Goal: Contribute content: Contribute content

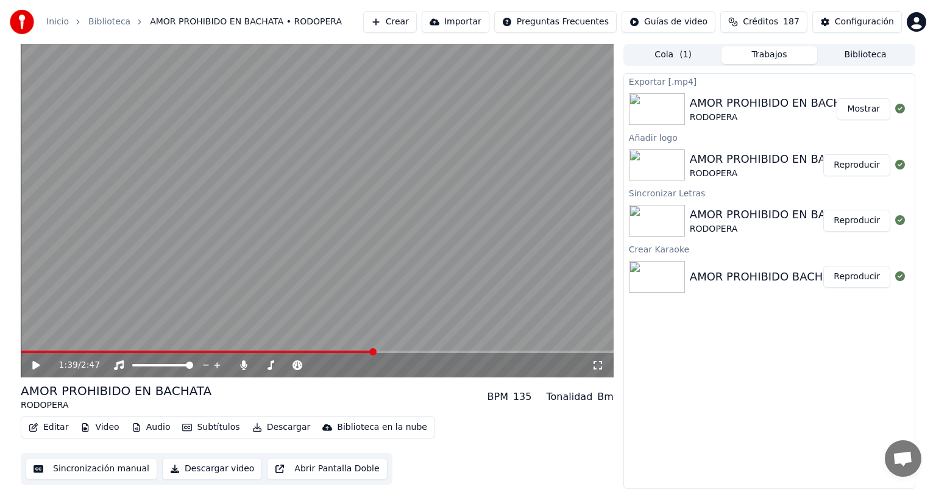
click at [417, 20] on button "Crear" at bounding box center [390, 22] width 54 height 22
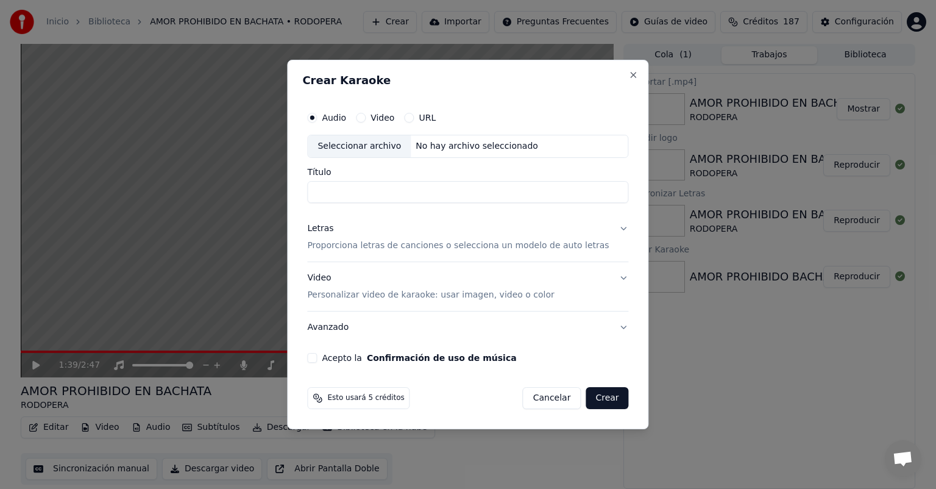
click at [360, 148] on div "Seleccionar archivo" at bounding box center [359, 146] width 103 height 22
click at [450, 193] on input "**********" at bounding box center [467, 192] width 321 height 22
type input "**********"
click at [337, 245] on p "Proporciona letras de canciones o selecciona un modelo de auto letras" at bounding box center [458, 245] width 302 height 12
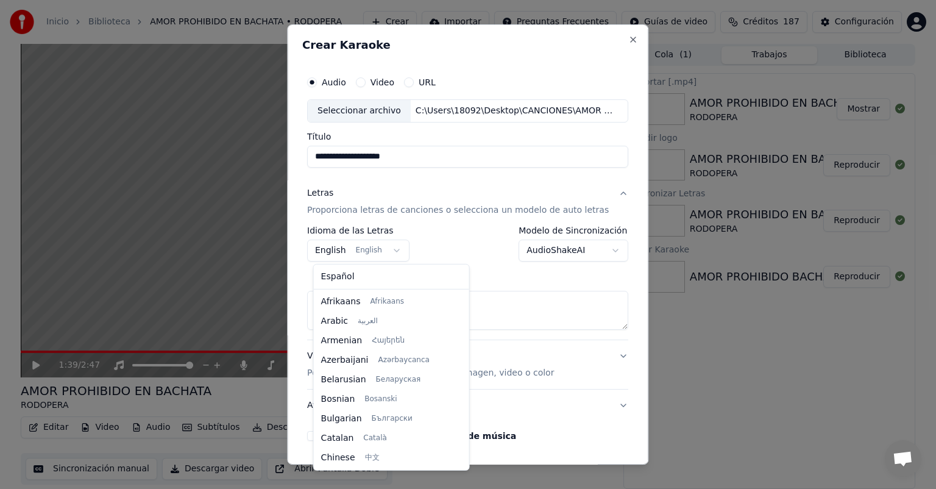
click at [393, 250] on body "**********" at bounding box center [468, 244] width 936 height 489
select select "**"
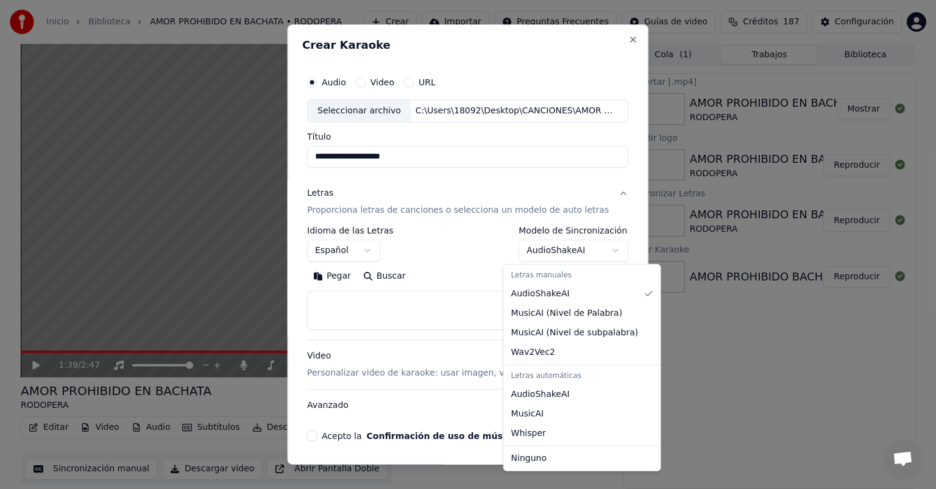
click at [599, 246] on body "**********" at bounding box center [468, 244] width 936 height 489
select select "**********"
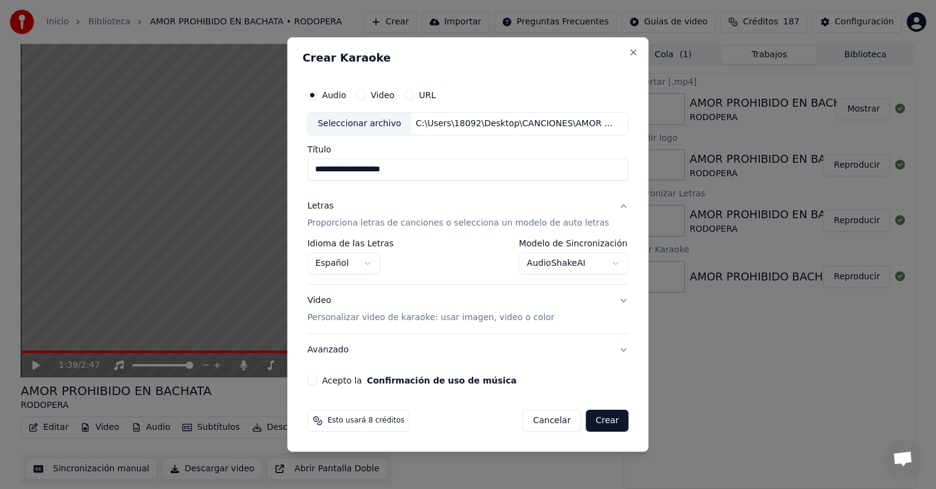
click at [361, 317] on p "Personalizar video de karaoke: usar imagen, video o color" at bounding box center [430, 317] width 247 height 12
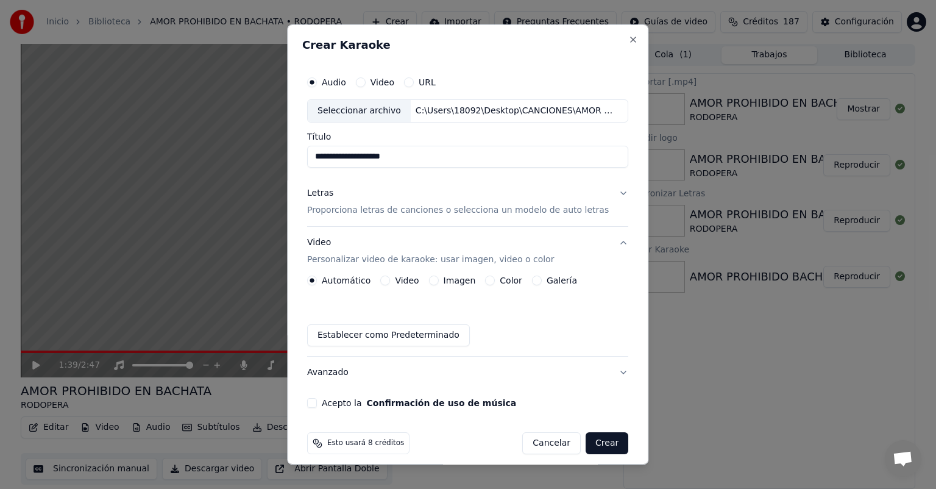
click at [435, 280] on button "Imagen" at bounding box center [434, 280] width 10 height 10
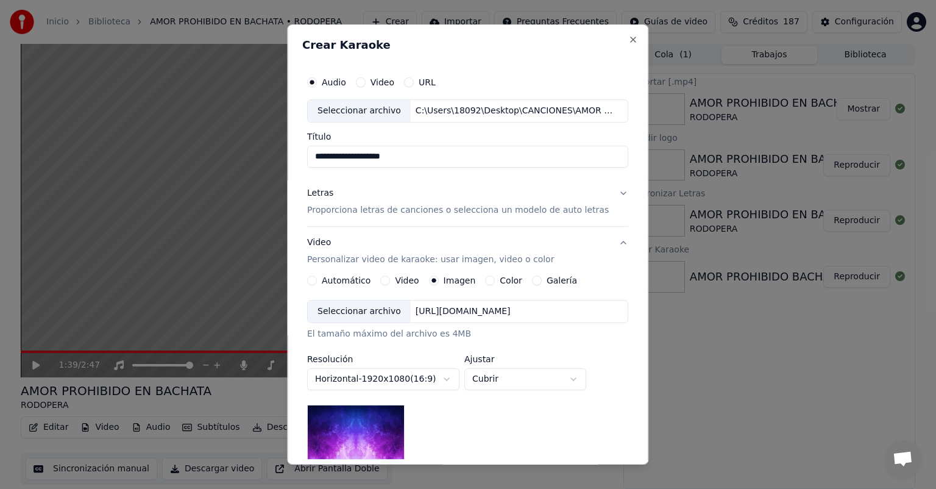
click at [358, 309] on div "Seleccionar archivo" at bounding box center [359, 311] width 103 height 22
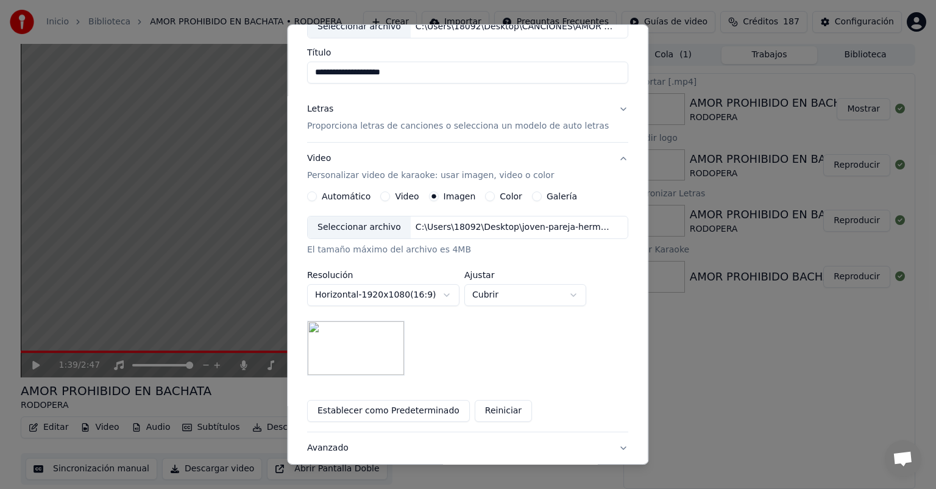
scroll to position [168, 0]
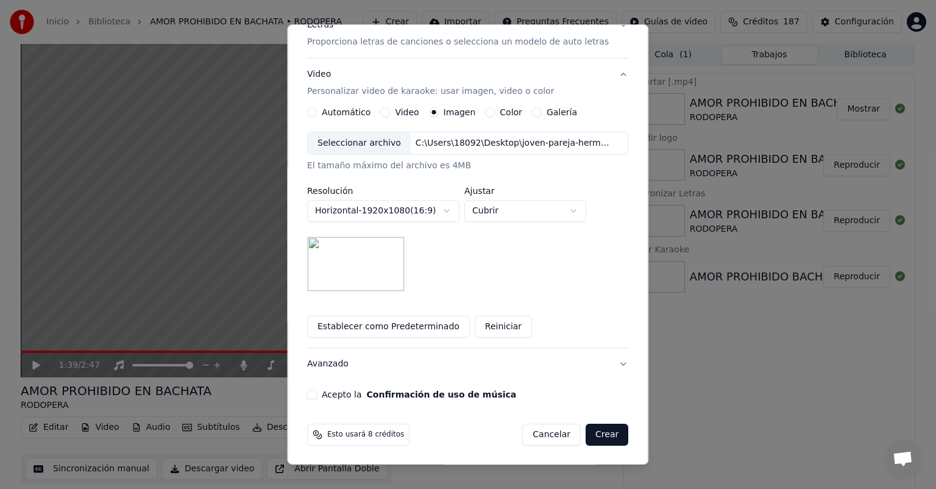
click at [317, 394] on button "Acepto la Confirmación de uso de música" at bounding box center [312, 394] width 10 height 10
click at [592, 434] on button "Crear" at bounding box center [606, 434] width 43 height 22
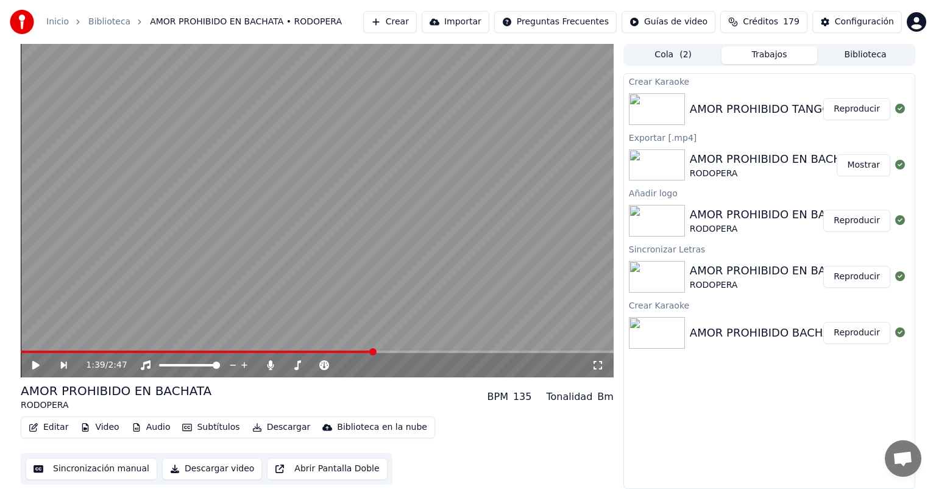
click at [864, 107] on button "Reproducir" at bounding box center [856, 109] width 67 height 22
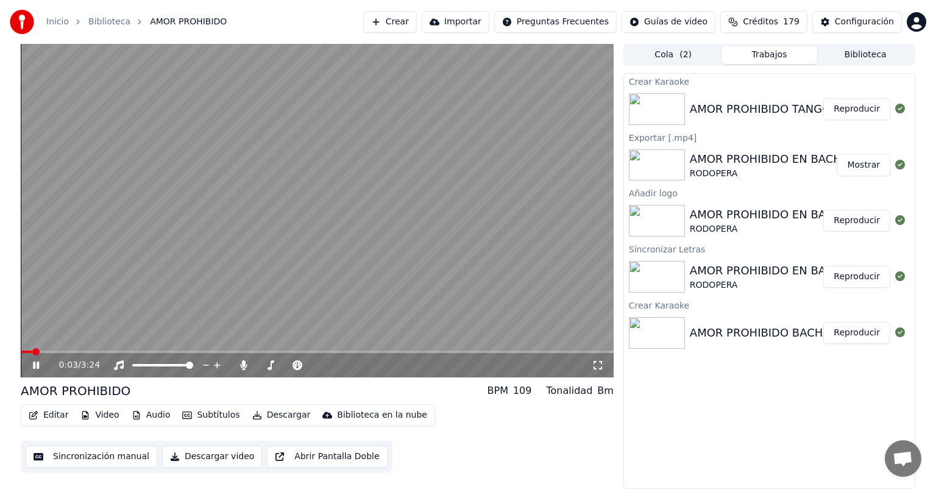
click at [37, 362] on icon at bounding box center [36, 364] width 6 height 7
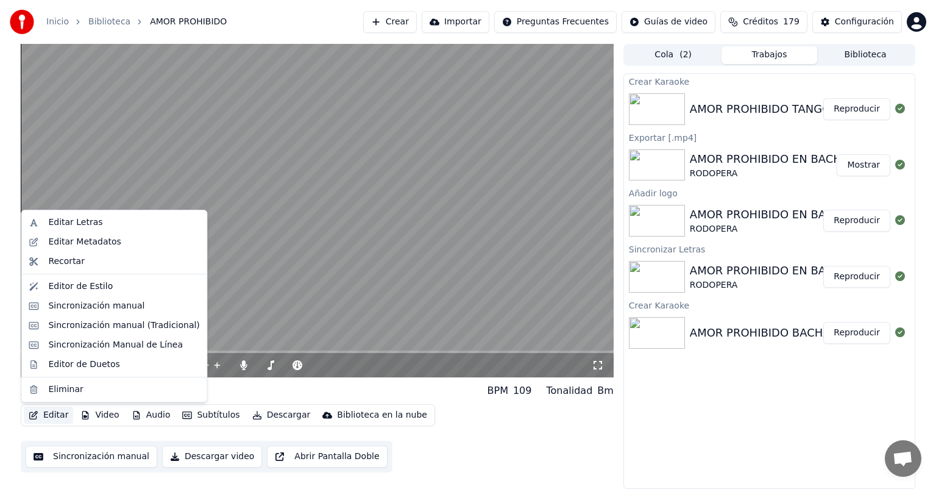
click at [51, 415] on button "Editar" at bounding box center [48, 414] width 49 height 17
click at [97, 242] on div "Editar Metadatos" at bounding box center [84, 242] width 72 height 12
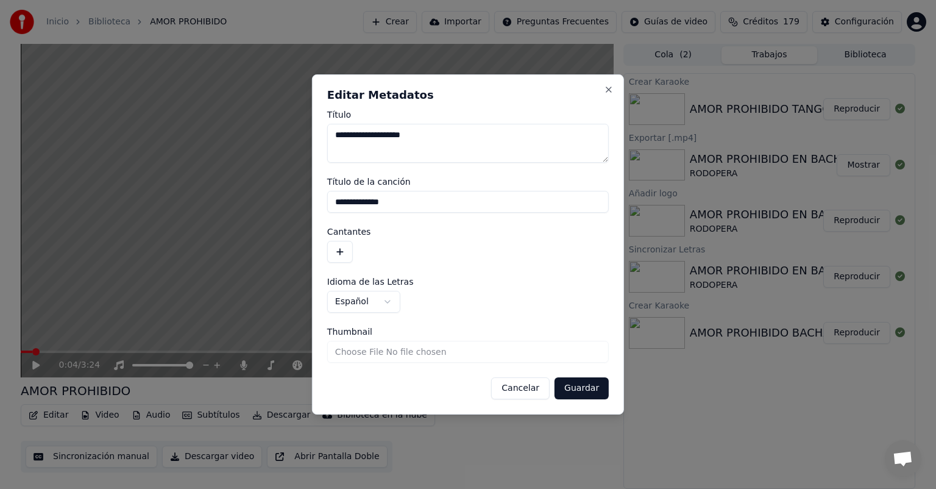
click at [412, 203] on input "**********" at bounding box center [467, 202] width 281 height 22
type input "**********"
click at [336, 252] on button "button" at bounding box center [340, 252] width 26 height 22
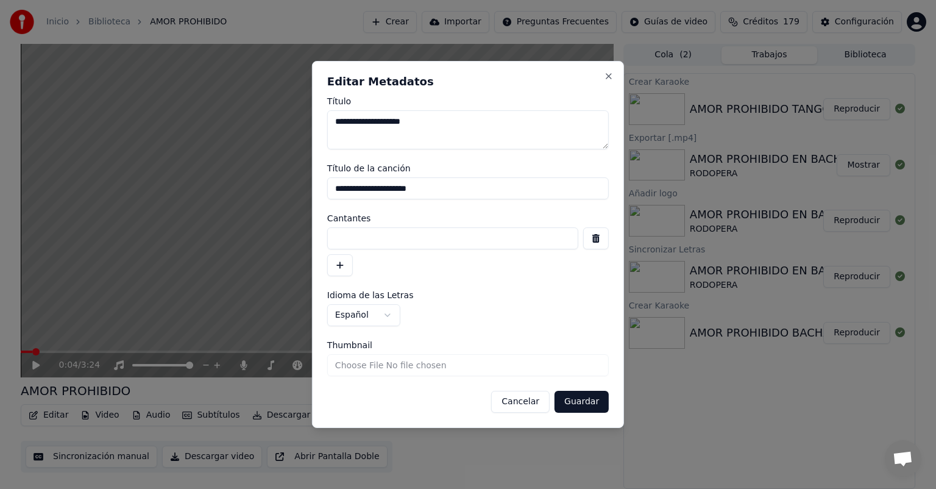
click at [337, 240] on input at bounding box center [452, 238] width 251 height 22
type input "*"
click at [446, 187] on input "**********" at bounding box center [467, 188] width 281 height 22
type input "**********"
click at [333, 239] on input at bounding box center [452, 238] width 251 height 22
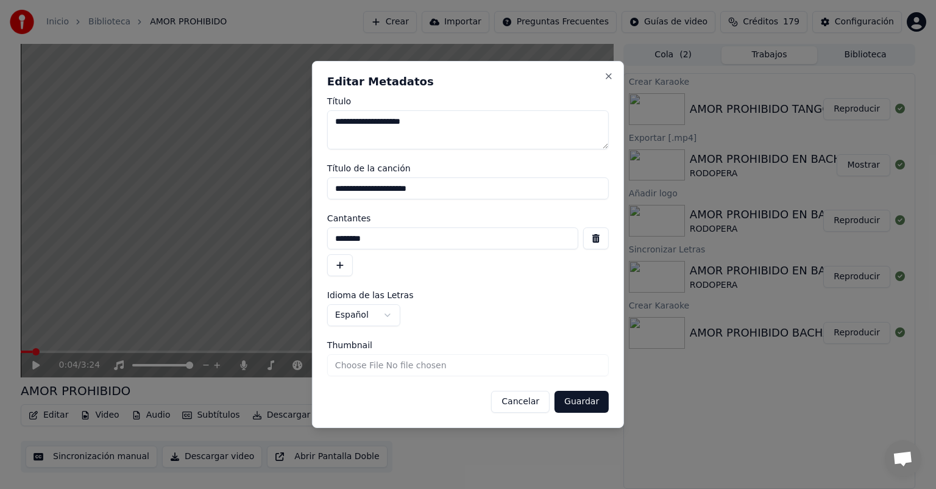
type input "********"
click at [581, 402] on button "Guardar" at bounding box center [581, 401] width 54 height 22
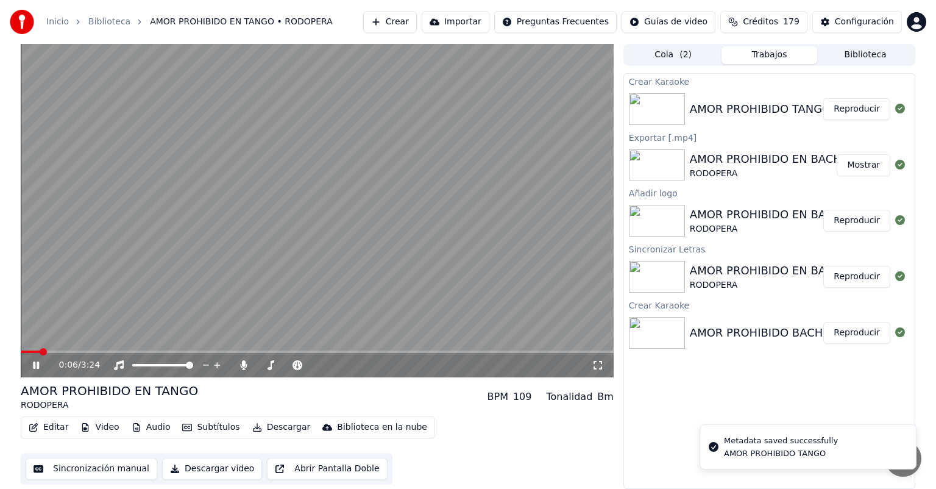
click at [24, 351] on span at bounding box center [30, 351] width 19 height 2
click at [599, 364] on icon at bounding box center [597, 365] width 12 height 10
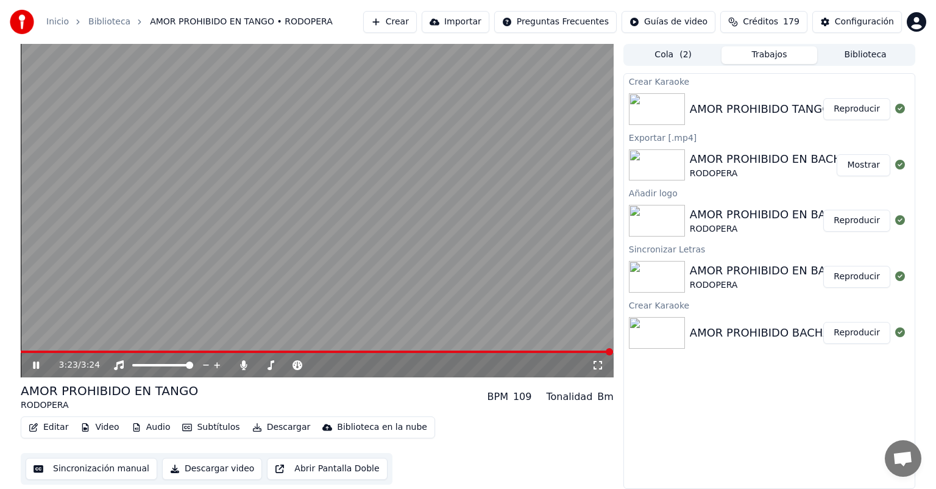
click at [37, 364] on icon at bounding box center [44, 365] width 29 height 10
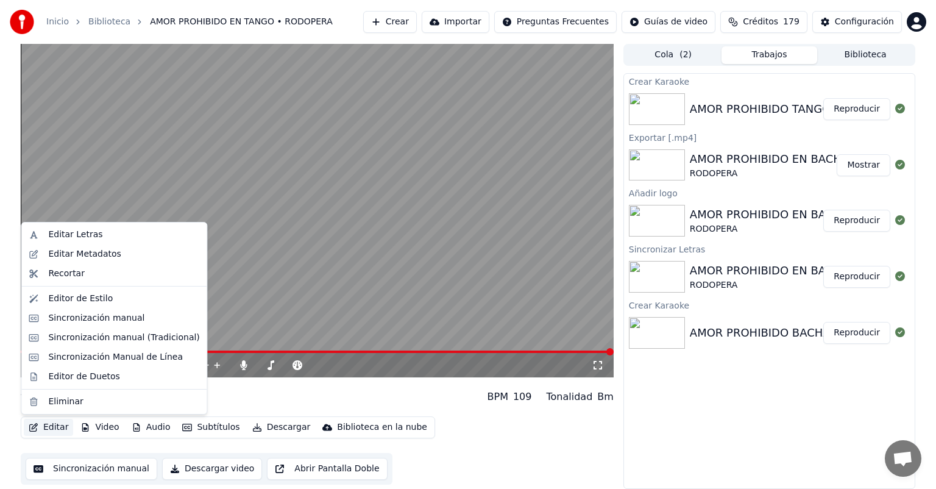
click at [51, 426] on button "Editar" at bounding box center [48, 426] width 49 height 17
click at [82, 234] on div "Editar Letras" at bounding box center [75, 234] width 54 height 12
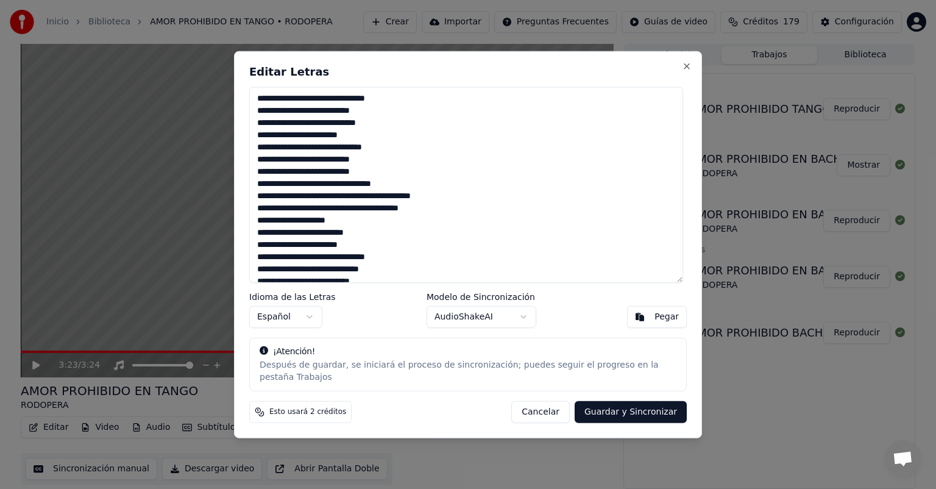
click at [397, 103] on textarea at bounding box center [466, 185] width 434 height 196
click at [381, 116] on textarea at bounding box center [466, 185] width 434 height 196
click at [390, 128] on textarea at bounding box center [466, 185] width 434 height 196
click at [364, 141] on textarea at bounding box center [466, 185] width 434 height 196
click at [263, 175] on textarea at bounding box center [466, 185] width 434 height 196
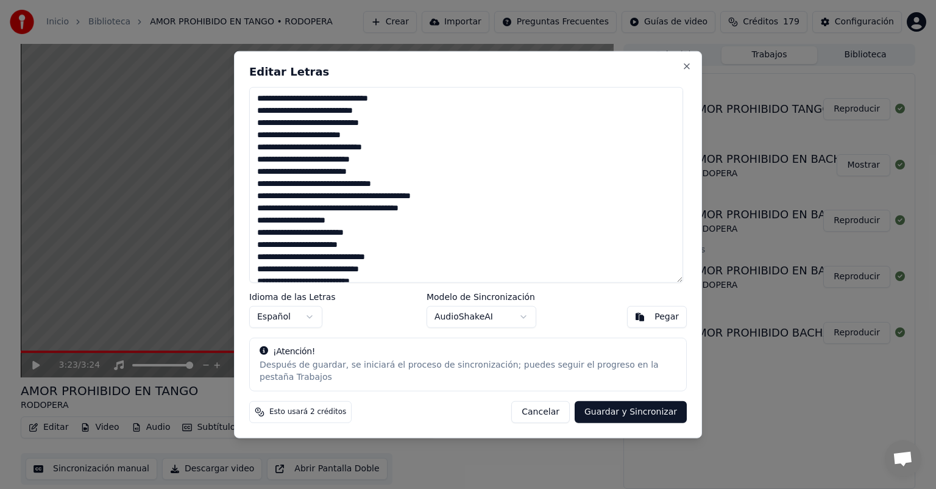
click at [373, 163] on textarea at bounding box center [466, 185] width 434 height 196
click at [370, 174] on textarea at bounding box center [466, 185] width 434 height 196
click at [398, 188] on textarea at bounding box center [466, 185] width 434 height 196
click at [265, 200] on textarea at bounding box center [466, 185] width 434 height 196
click at [454, 203] on textarea at bounding box center [466, 185] width 434 height 196
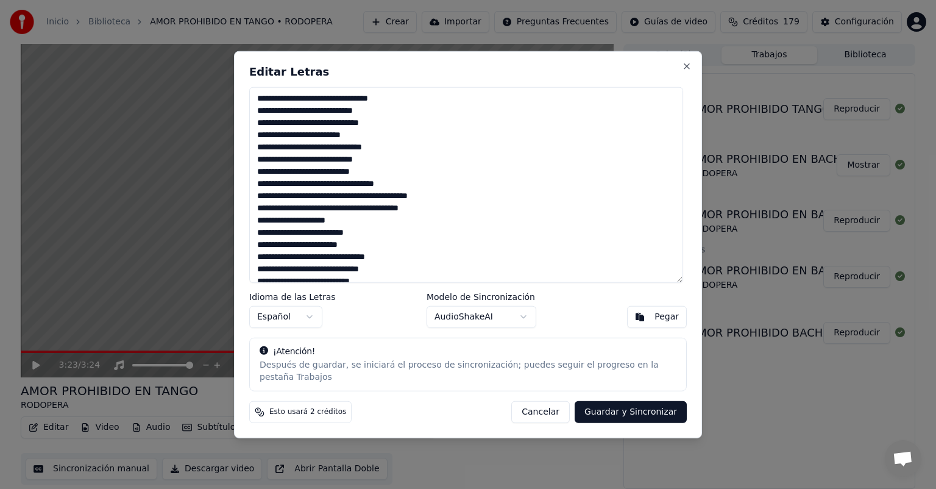
click at [263, 214] on textarea at bounding box center [466, 185] width 434 height 196
click at [258, 225] on textarea at bounding box center [466, 185] width 434 height 196
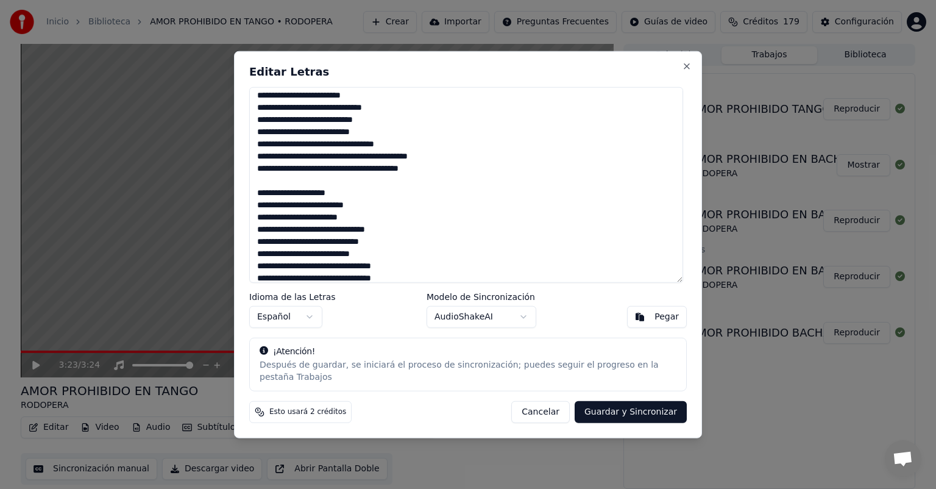
scroll to position [61, 0]
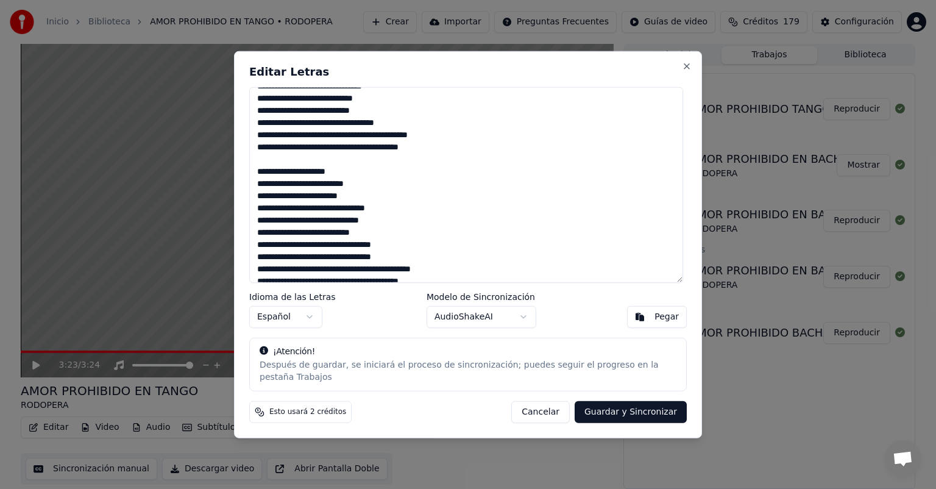
click at [347, 177] on textarea at bounding box center [466, 185] width 434 height 196
click at [372, 189] on textarea at bounding box center [466, 185] width 434 height 196
click at [369, 200] on textarea at bounding box center [466, 185] width 434 height 196
click at [386, 212] on textarea at bounding box center [466, 185] width 434 height 196
click at [267, 250] on textarea at bounding box center [466, 185] width 434 height 196
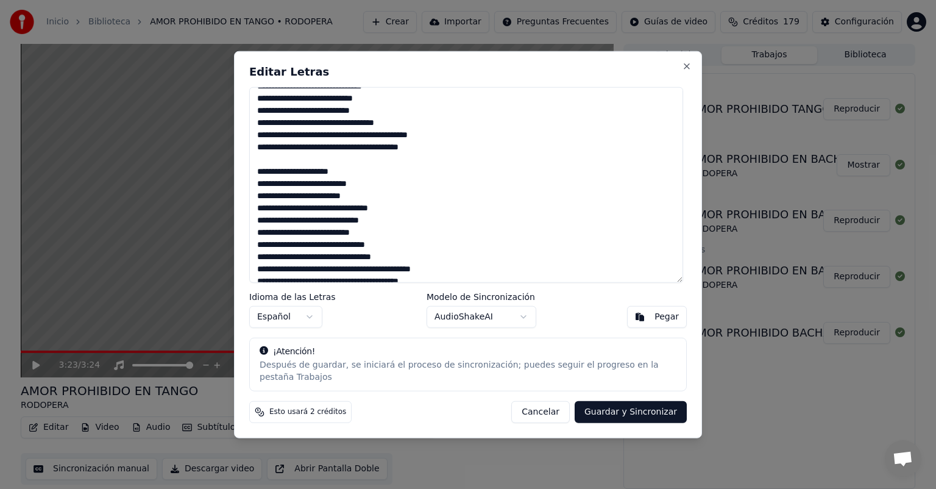
click at [379, 224] on textarea at bounding box center [466, 185] width 434 height 196
click at [375, 240] on textarea at bounding box center [466, 185] width 434 height 196
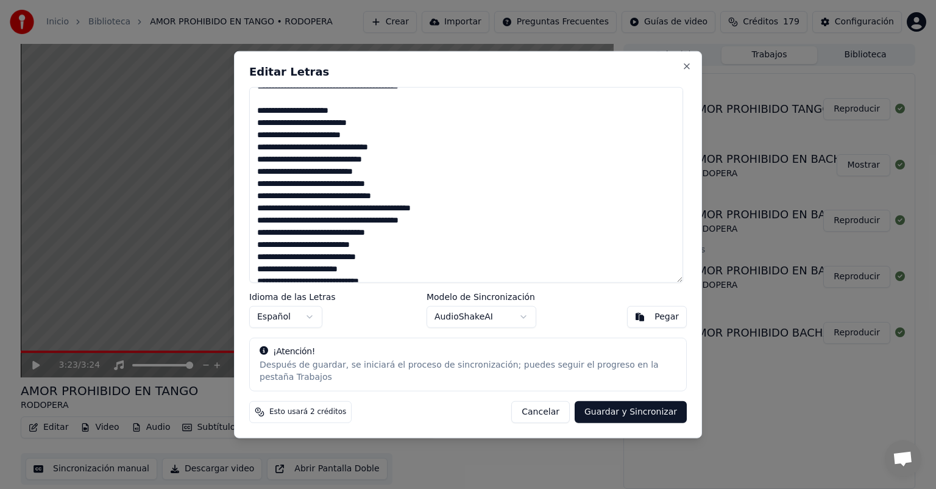
click at [397, 190] on textarea at bounding box center [466, 185] width 434 height 196
click at [398, 199] on textarea at bounding box center [466, 185] width 434 height 196
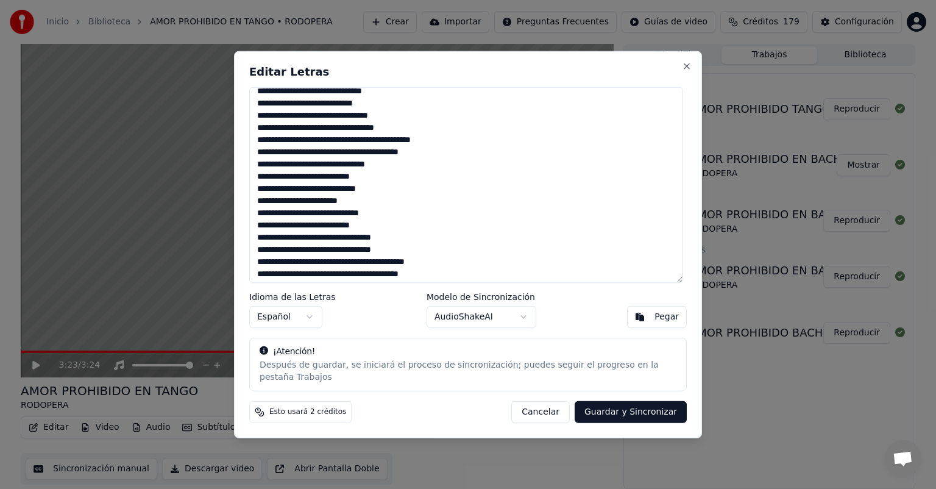
scroll to position [192, 0]
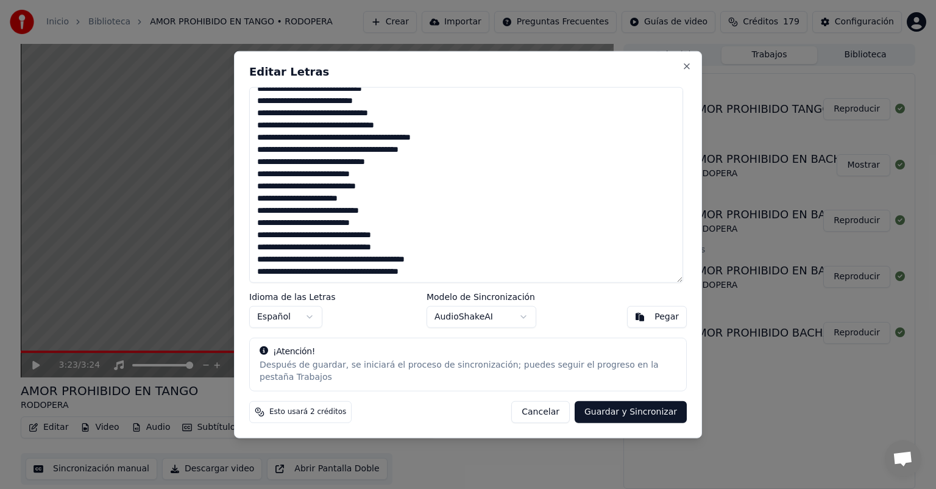
click at [263, 141] on textarea at bounding box center [466, 185] width 434 height 196
click at [453, 144] on textarea at bounding box center [466, 185] width 434 height 196
click at [262, 155] on textarea at bounding box center [466, 185] width 434 height 196
click at [379, 216] on textarea at bounding box center [466, 185] width 434 height 196
click at [375, 228] on textarea at bounding box center [466, 185] width 434 height 196
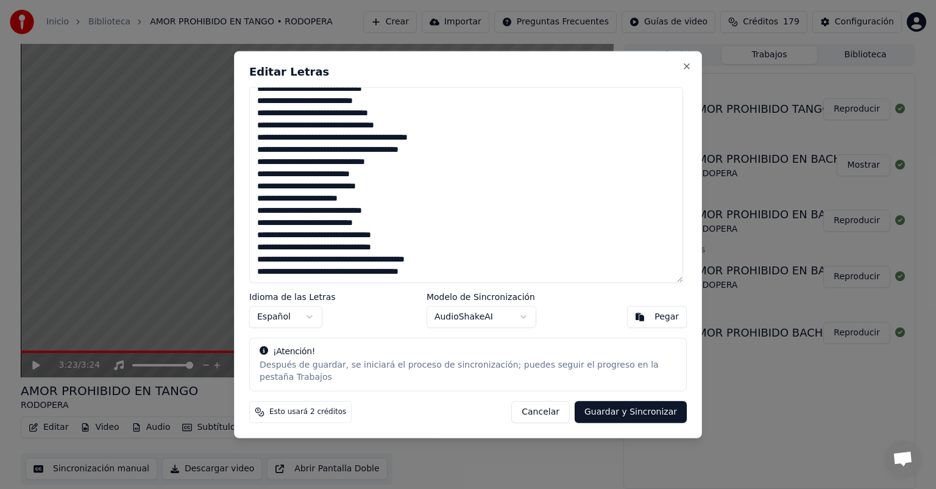
click at [266, 239] on textarea at bounding box center [466, 185] width 434 height 196
click at [454, 264] on textarea at bounding box center [466, 185] width 434 height 196
click at [263, 276] on textarea at bounding box center [466, 185] width 434 height 196
type textarea "**********"
click at [625, 403] on button "Guardar y Sincronizar" at bounding box center [630, 411] width 112 height 22
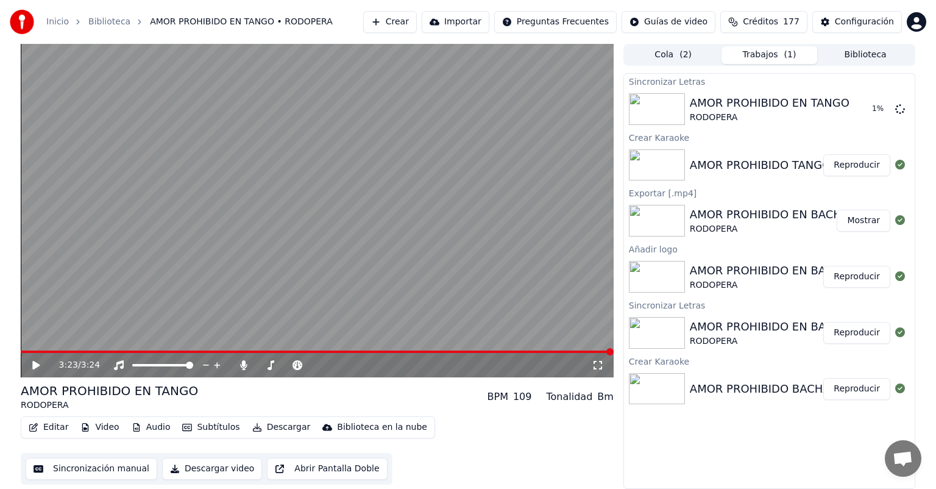
click at [202, 425] on button "Subtítulos" at bounding box center [210, 426] width 67 height 17
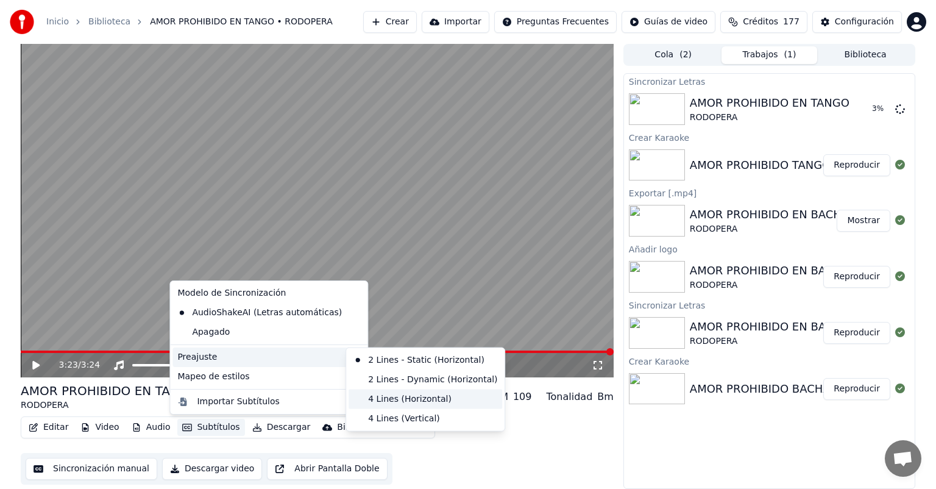
click at [397, 398] on div "4 Lines (Horizontal)" at bounding box center [425, 398] width 154 height 19
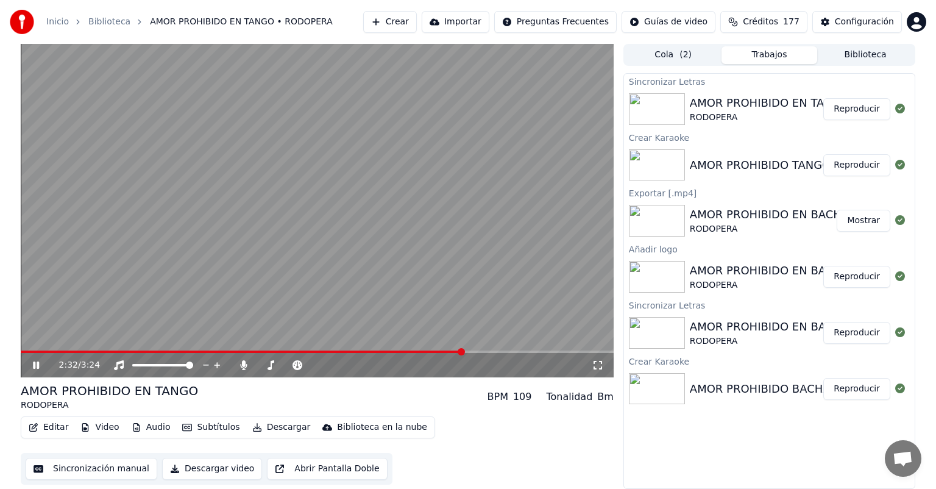
click at [37, 365] on icon at bounding box center [44, 365] width 29 height 10
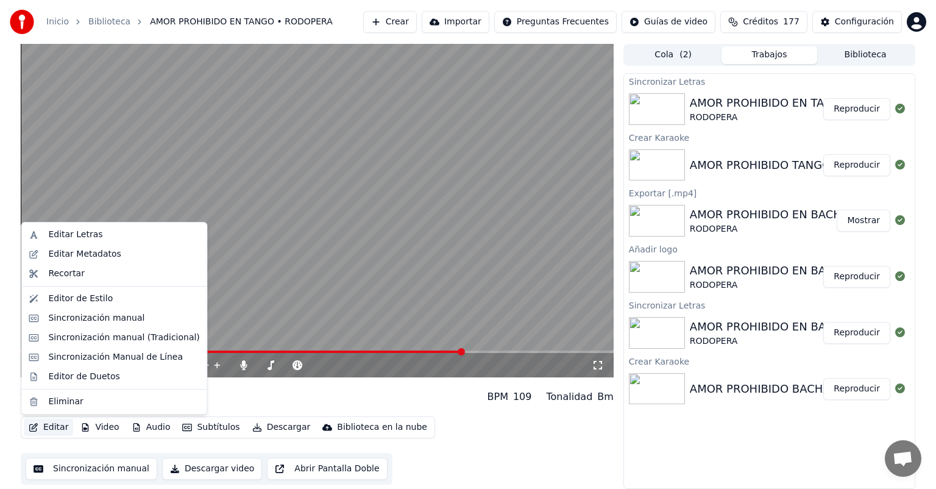
click at [42, 429] on button "Editar" at bounding box center [48, 426] width 49 height 17
click at [83, 236] on div "Editar Letras" at bounding box center [75, 234] width 54 height 12
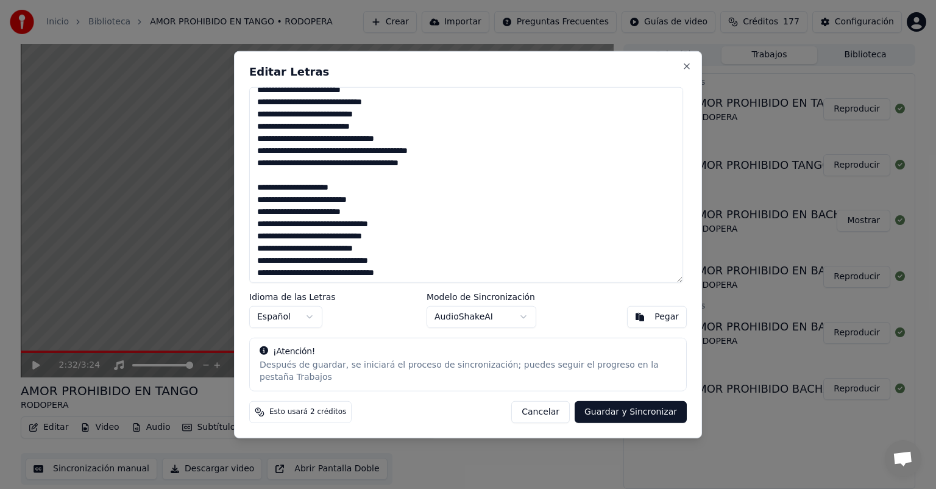
scroll to position [61, 0]
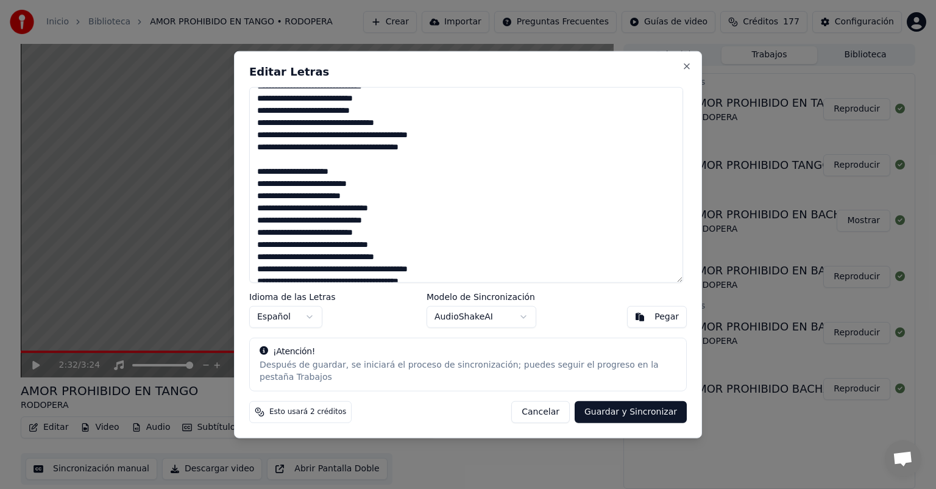
click at [266, 212] on textarea at bounding box center [466, 185] width 434 height 196
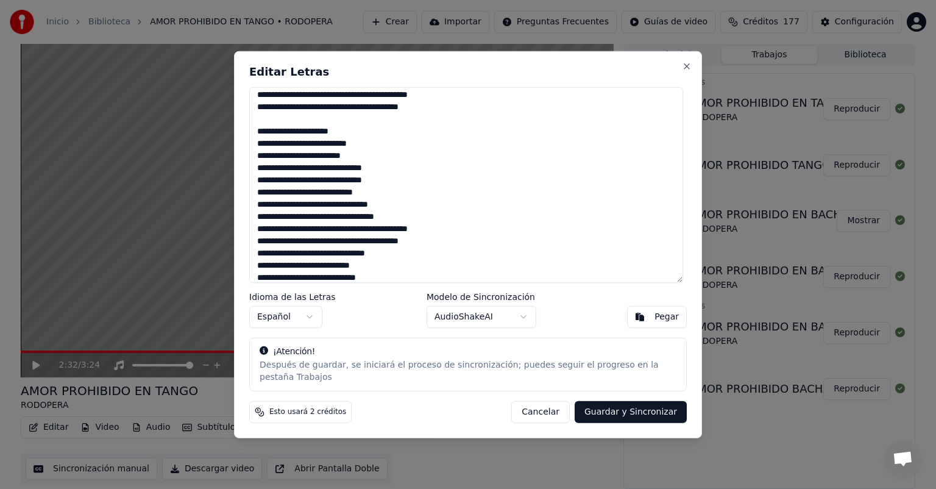
scroll to position [122, 0]
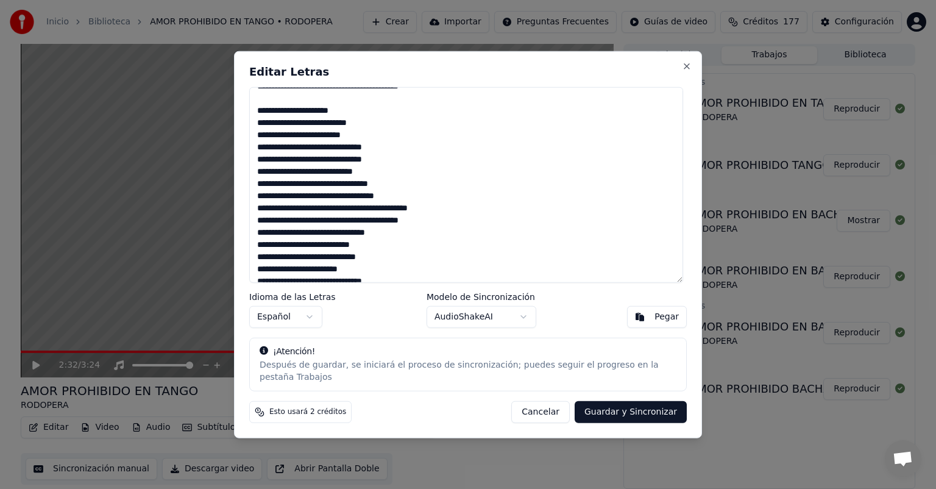
click at [260, 189] on textarea at bounding box center [466, 185] width 434 height 196
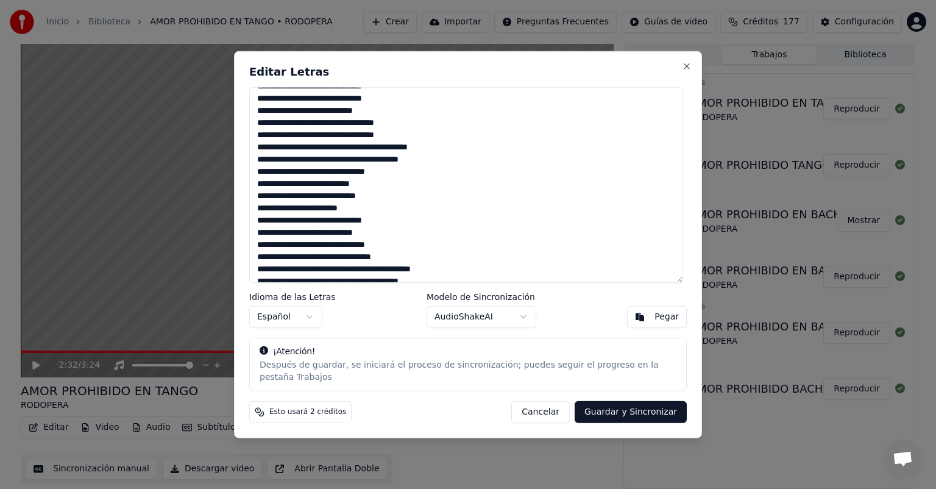
click at [258, 250] on textarea at bounding box center [466, 185] width 434 height 196
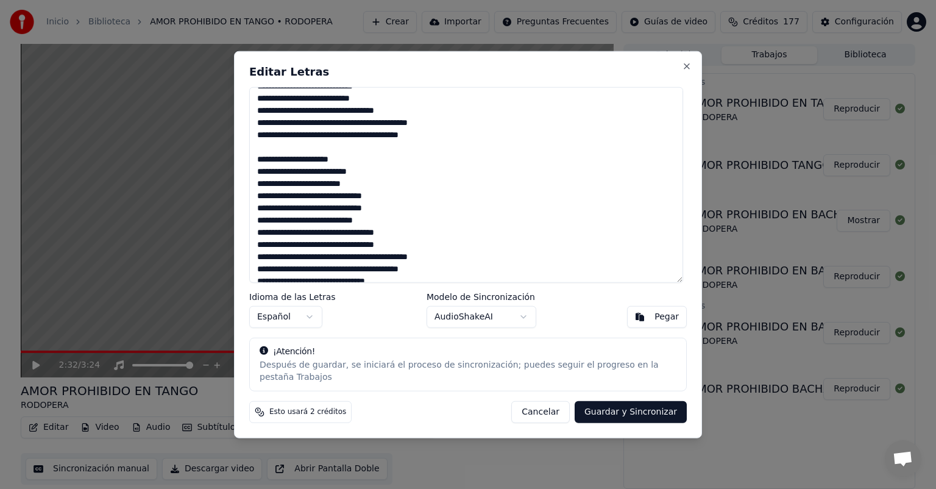
scroll to position [0, 0]
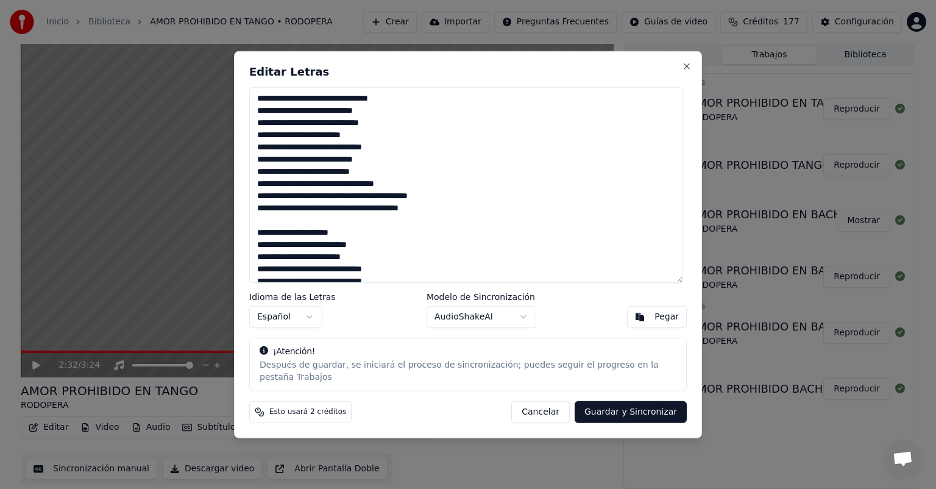
click at [395, 152] on textarea at bounding box center [466, 185] width 434 height 196
click at [444, 213] on textarea at bounding box center [466, 185] width 434 height 196
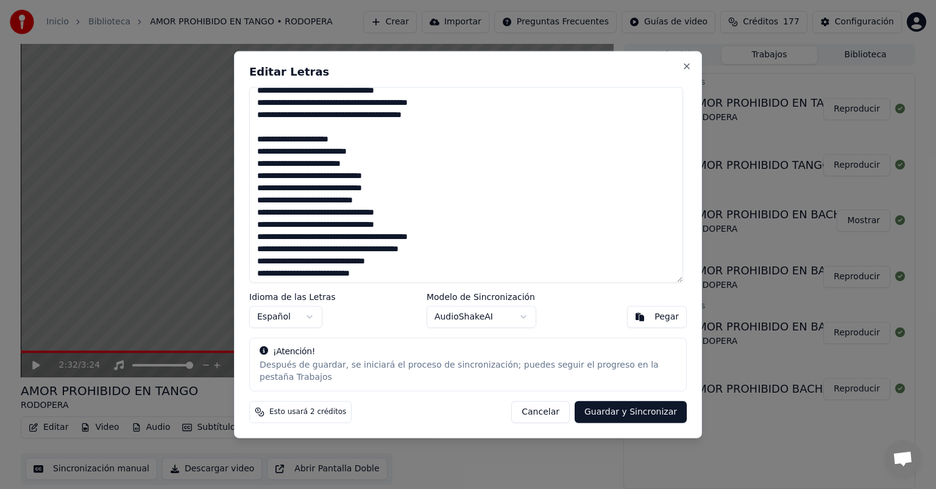
scroll to position [122, 0]
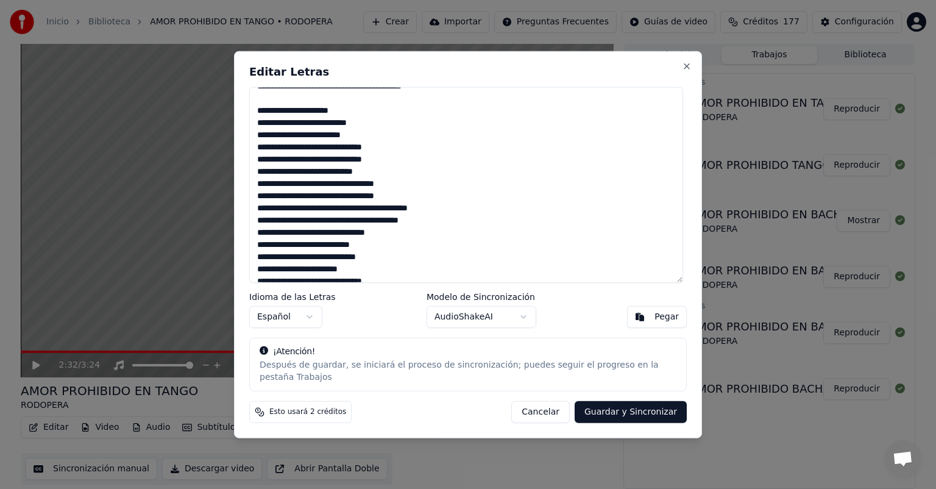
click at [445, 227] on textarea at bounding box center [466, 185] width 434 height 196
click at [397, 239] on textarea at bounding box center [466, 185] width 434 height 196
click at [379, 250] on textarea at bounding box center [466, 185] width 434 height 196
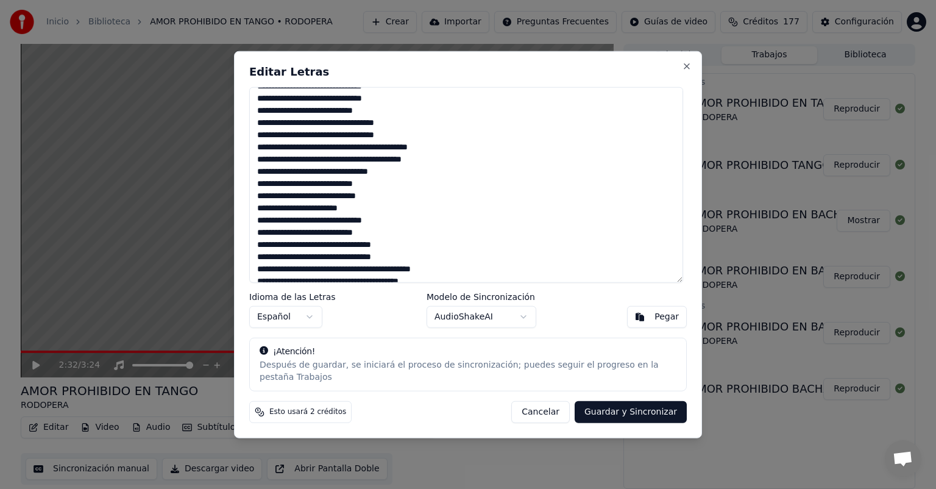
click at [391, 202] on textarea at bounding box center [466, 185] width 434 height 196
click at [363, 214] on textarea at bounding box center [466, 185] width 434 height 196
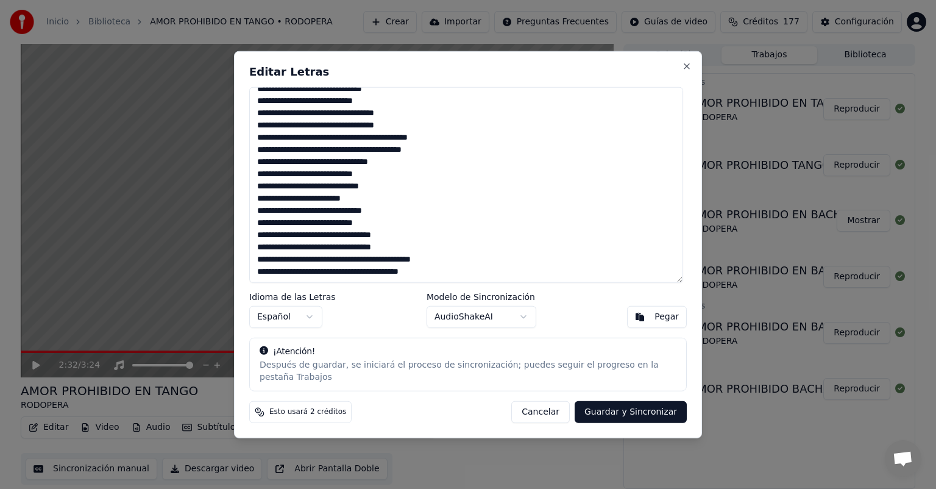
click at [402, 239] on textarea at bounding box center [466, 185] width 434 height 196
click at [396, 254] on textarea at bounding box center [466, 185] width 434 height 196
type textarea "**********"
click at [627, 408] on button "Guardar y Sincronizar" at bounding box center [630, 411] width 112 height 22
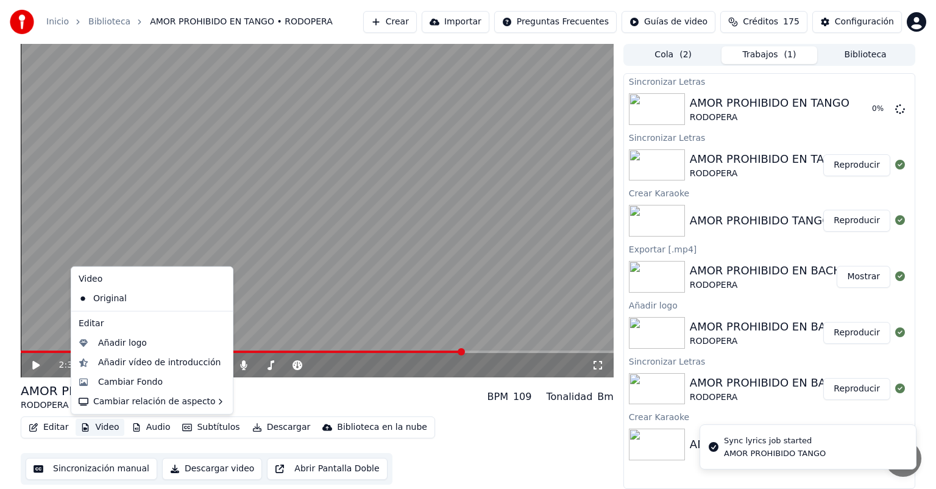
click at [105, 426] on button "Video" at bounding box center [100, 426] width 48 height 17
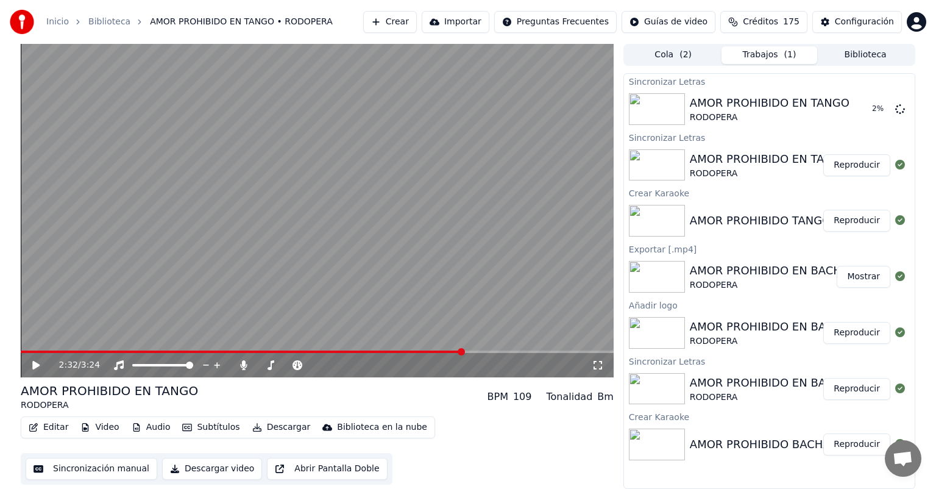
click at [590, 454] on div "Editar Video Audio Subtítulos Descargar Biblioteca en la nube Sincronización ma…" at bounding box center [317, 450] width 593 height 68
click at [102, 426] on button "Video" at bounding box center [100, 426] width 48 height 17
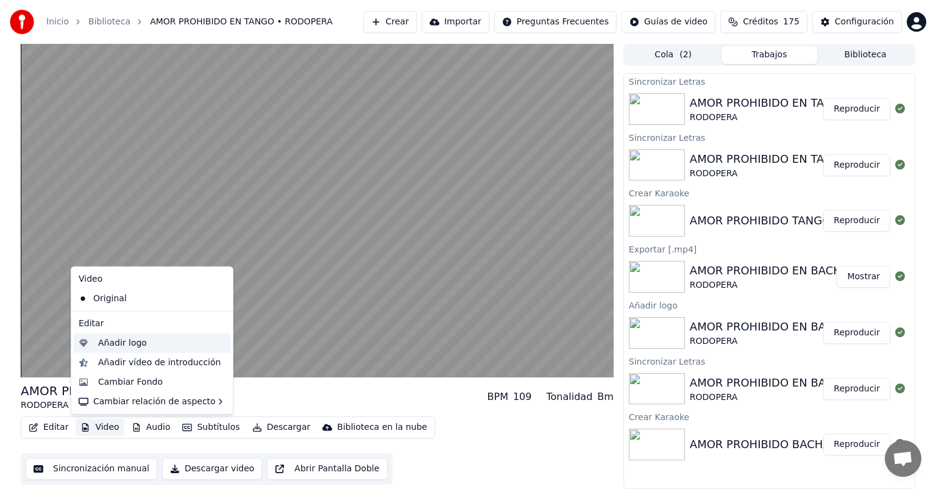
click at [110, 340] on div "Añadir logo" at bounding box center [122, 343] width 49 height 12
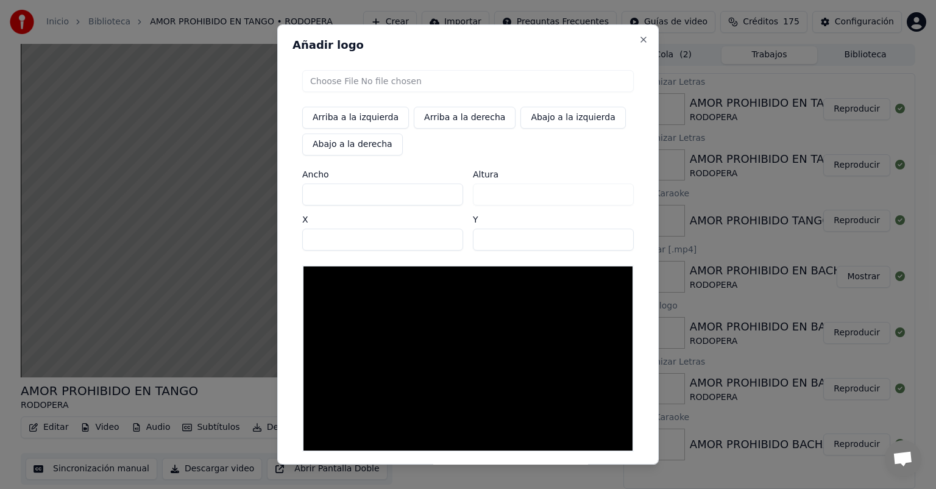
click at [331, 80] on input "file" at bounding box center [467, 81] width 331 height 22
type input "**********"
type input "***"
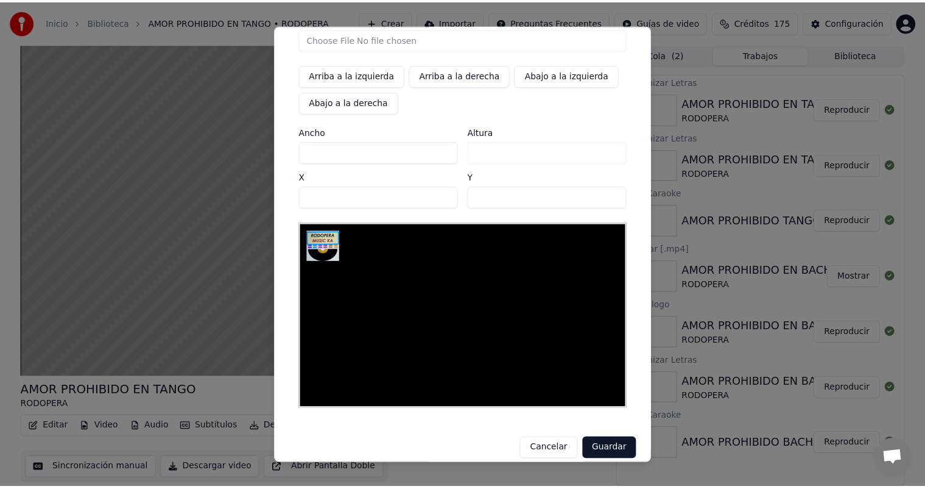
scroll to position [54, 0]
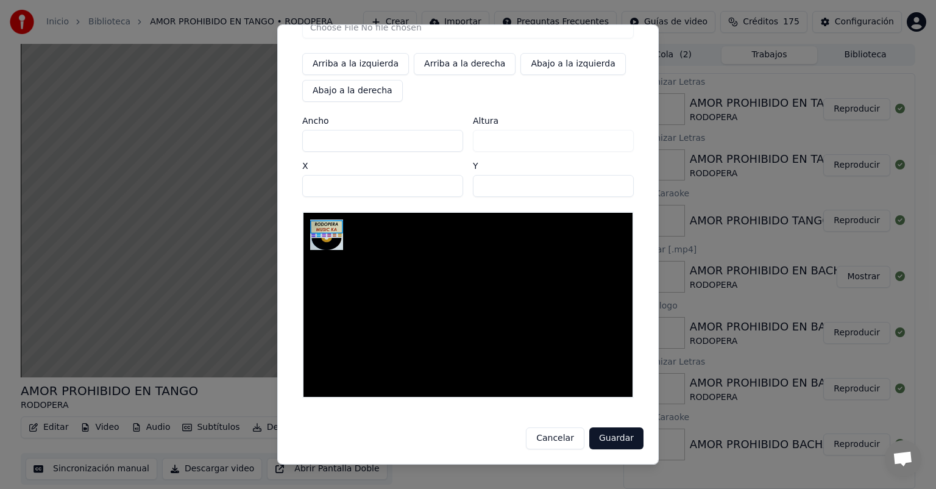
click at [611, 437] on button "Guardar" at bounding box center [616, 438] width 54 height 22
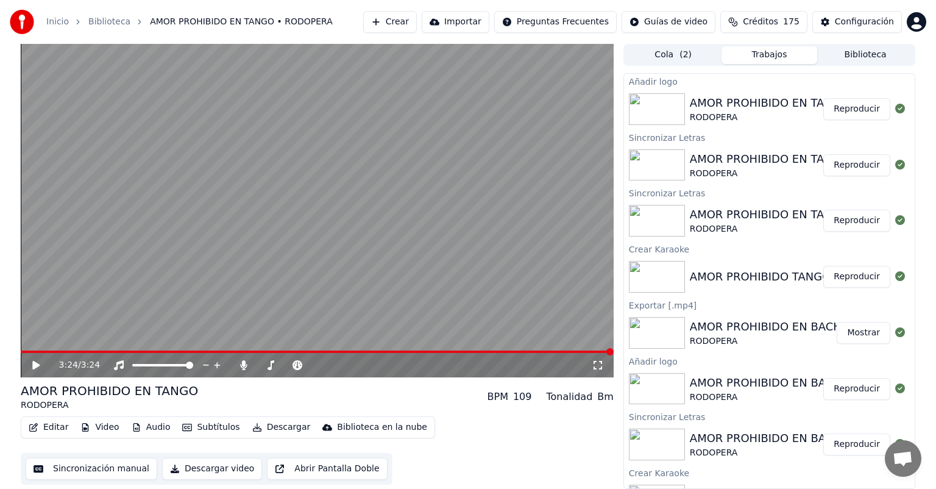
click at [845, 110] on button "Reproducir" at bounding box center [856, 109] width 67 height 22
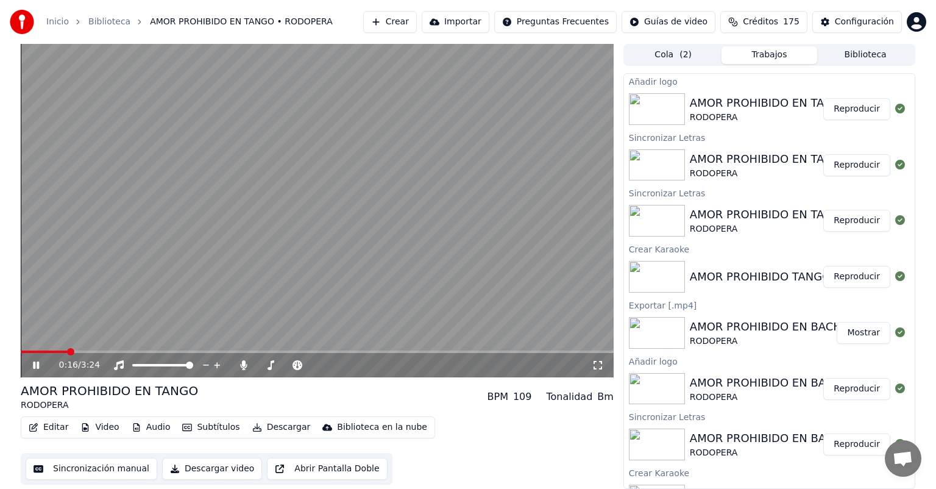
click at [199, 470] on button "Descargar video" at bounding box center [212, 468] width 100 height 22
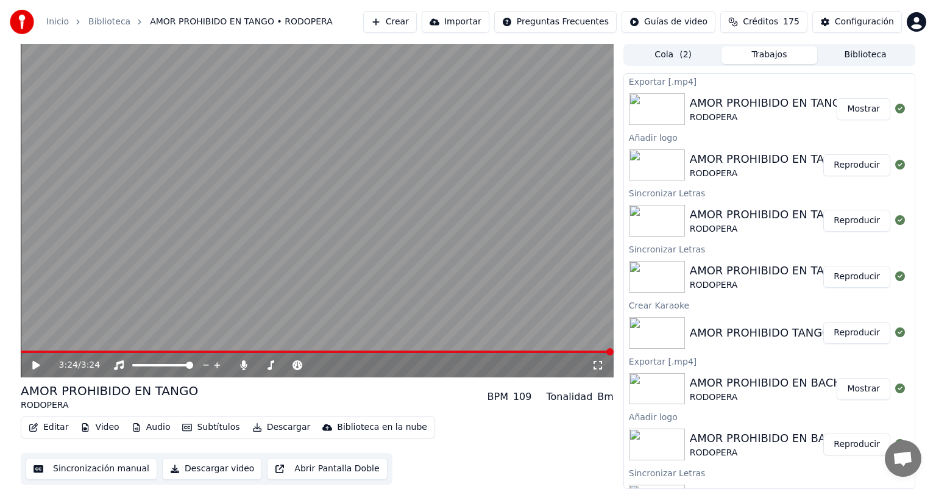
click at [857, 108] on button "Mostrar" at bounding box center [863, 109] width 54 height 22
click at [55, 428] on button "Editar" at bounding box center [48, 426] width 49 height 17
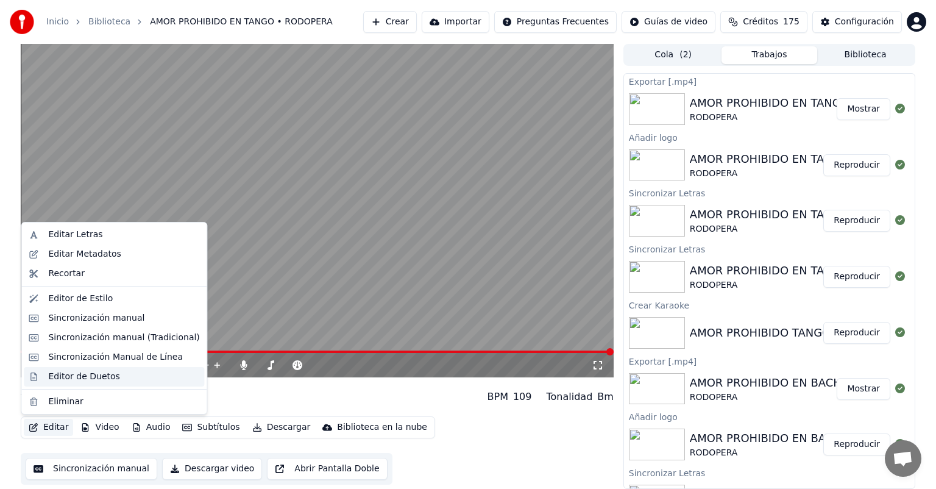
click at [71, 376] on div "Editor de Duetos" at bounding box center [83, 376] width 71 height 12
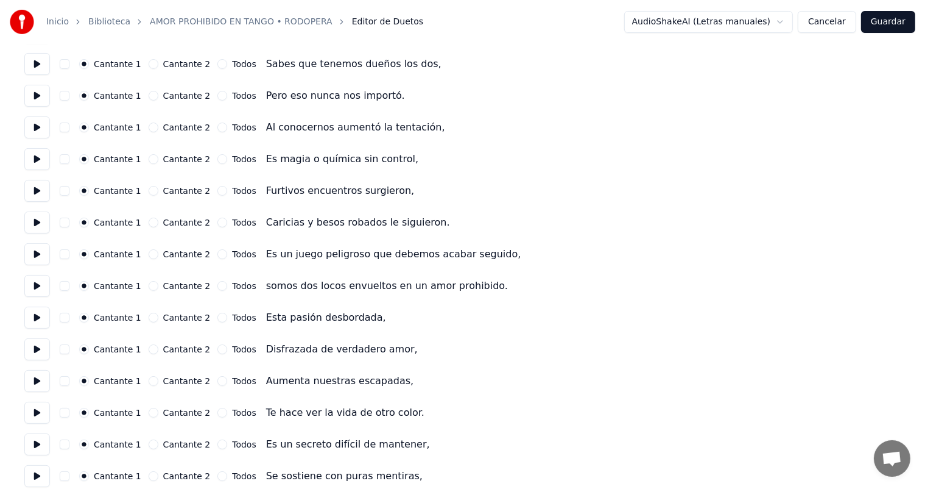
scroll to position [183, 0]
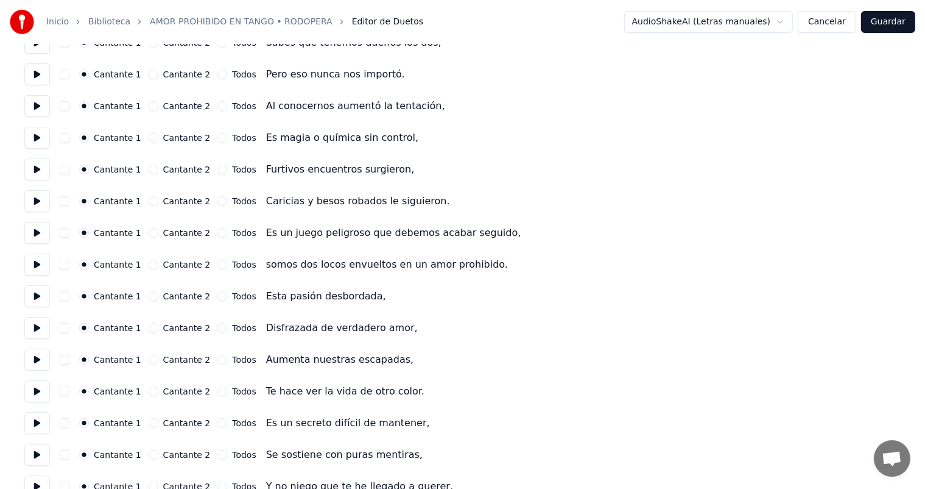
click at [64, 235] on button "button" at bounding box center [65, 233] width 10 height 10
click at [63, 264] on button "button" at bounding box center [65, 264] width 10 height 10
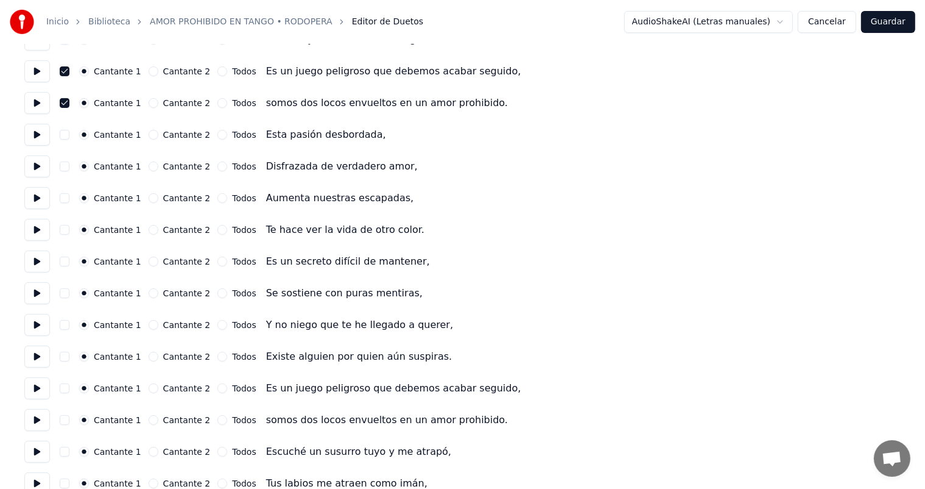
scroll to position [365, 0]
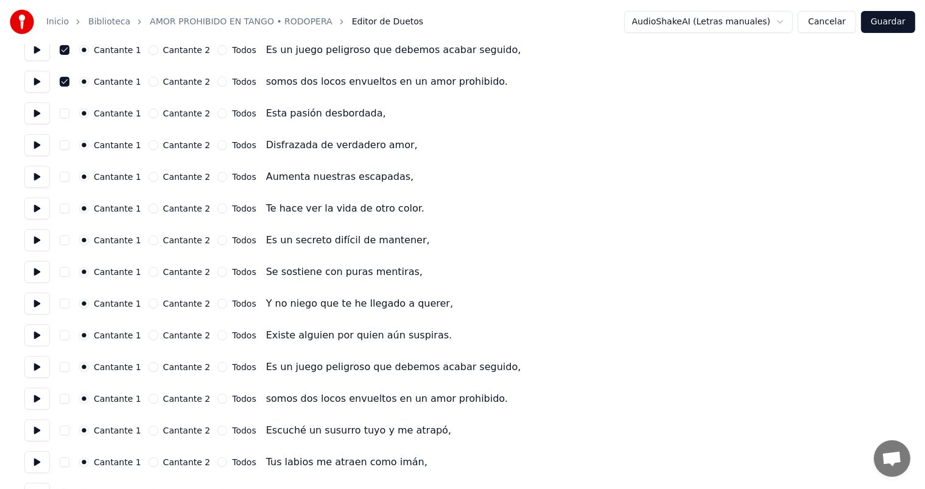
click at [66, 241] on button "button" at bounding box center [65, 240] width 10 height 10
click at [65, 239] on button "button" at bounding box center [65, 240] width 10 height 10
click at [63, 83] on button "button" at bounding box center [65, 82] width 10 height 10
click at [63, 51] on button "button" at bounding box center [65, 50] width 10 height 10
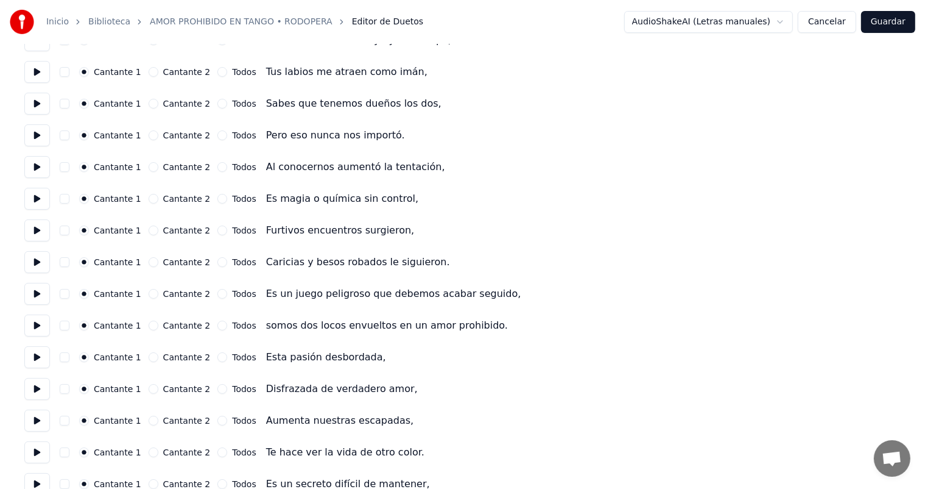
scroll to position [0, 0]
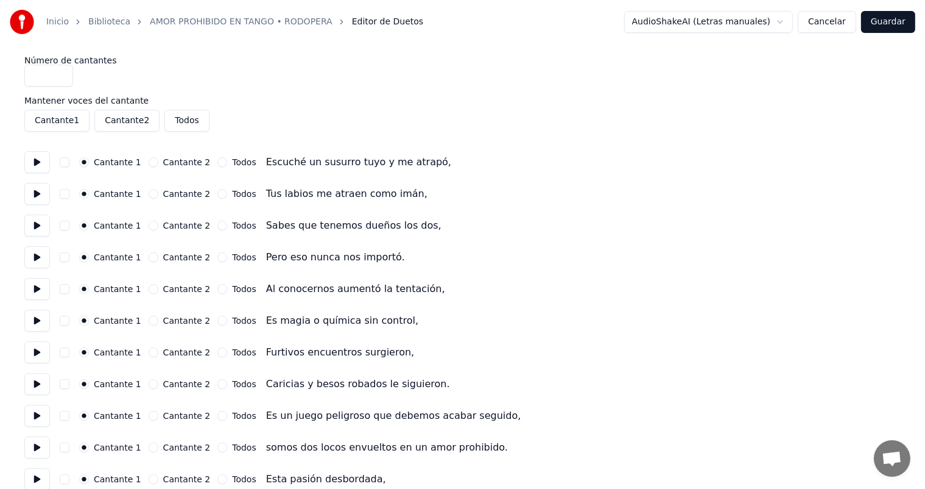
click at [830, 24] on button "Cancelar" at bounding box center [827, 22] width 58 height 22
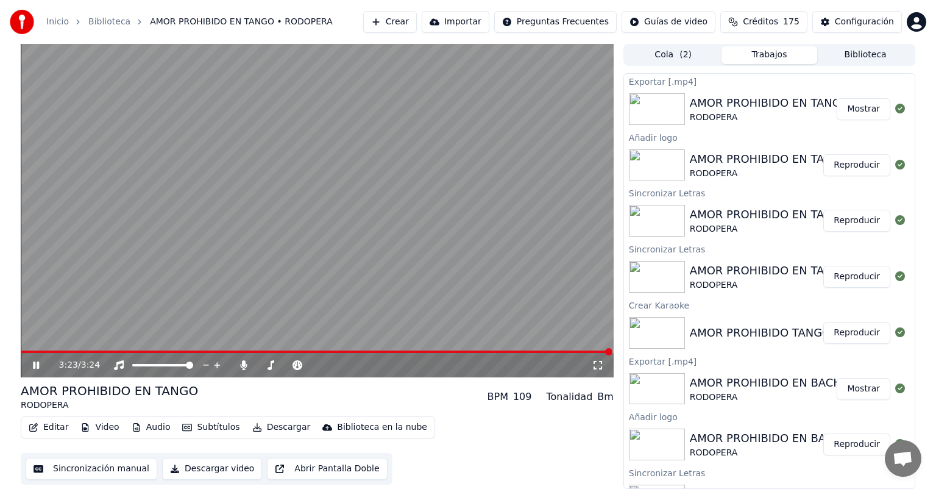
click at [51, 427] on button "Editar" at bounding box center [48, 426] width 49 height 17
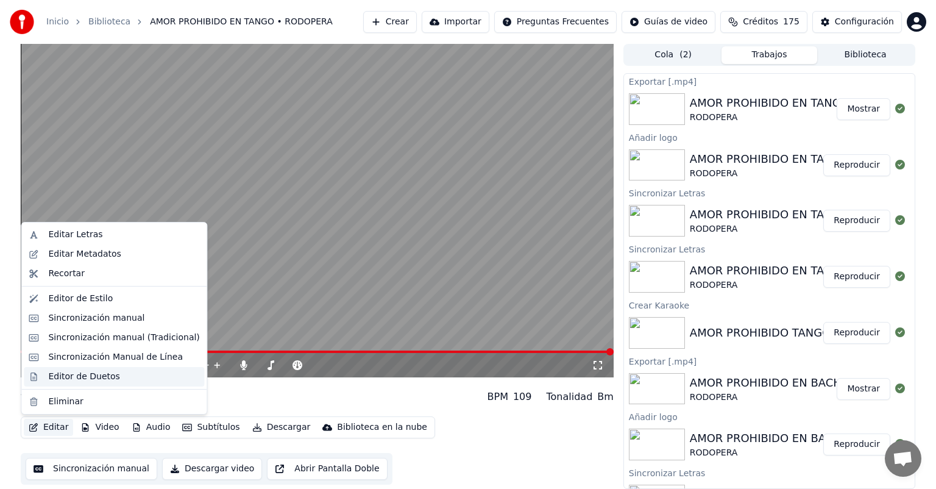
click at [68, 377] on div "Editor de Duetos" at bounding box center [83, 376] width 71 height 12
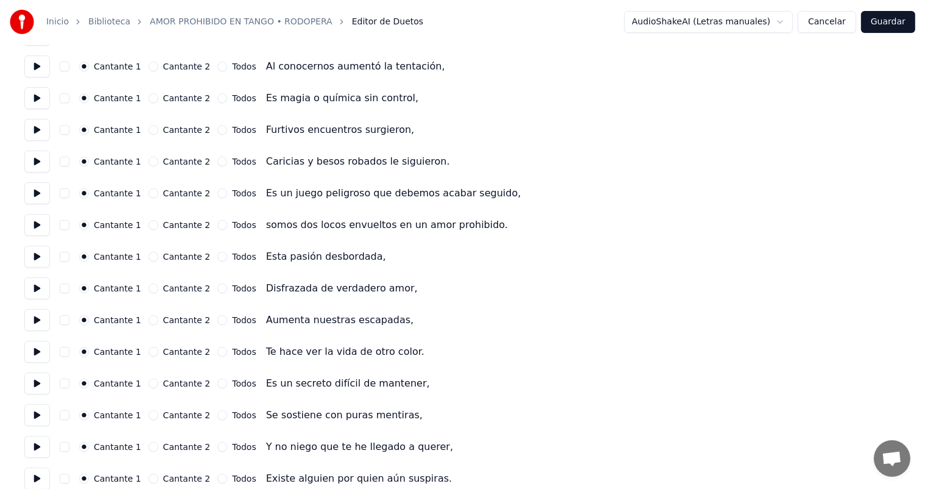
scroll to position [244, 0]
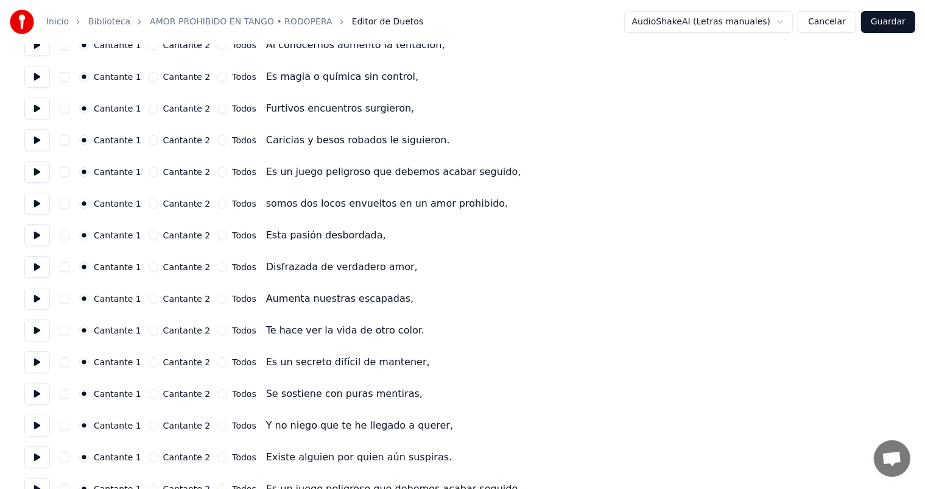
click at [65, 173] on button "button" at bounding box center [65, 172] width 10 height 10
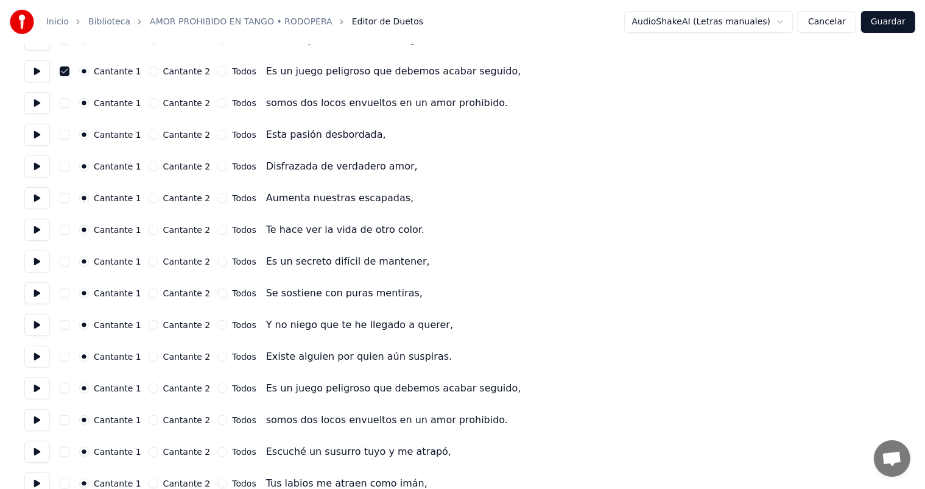
scroll to position [365, 0]
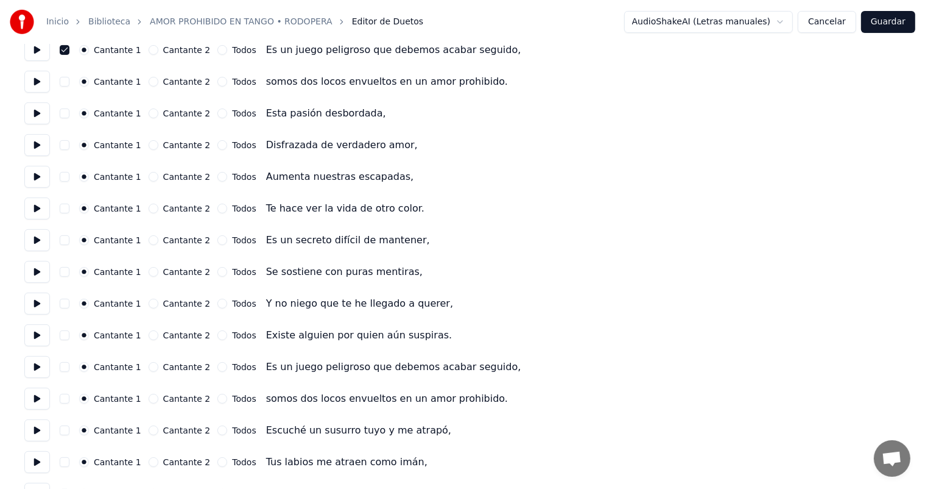
click at [63, 242] on button "button" at bounding box center [65, 240] width 10 height 10
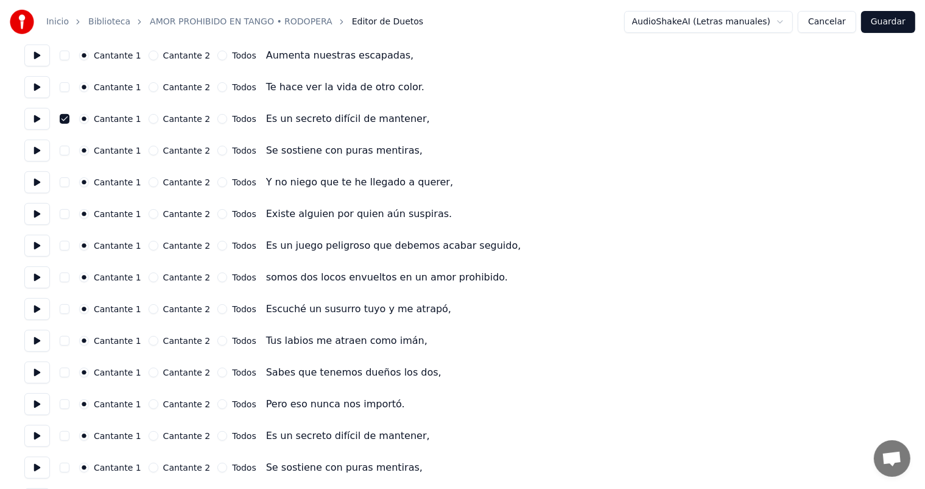
scroll to position [487, 0]
click at [63, 245] on button "button" at bounding box center [65, 245] width 10 height 10
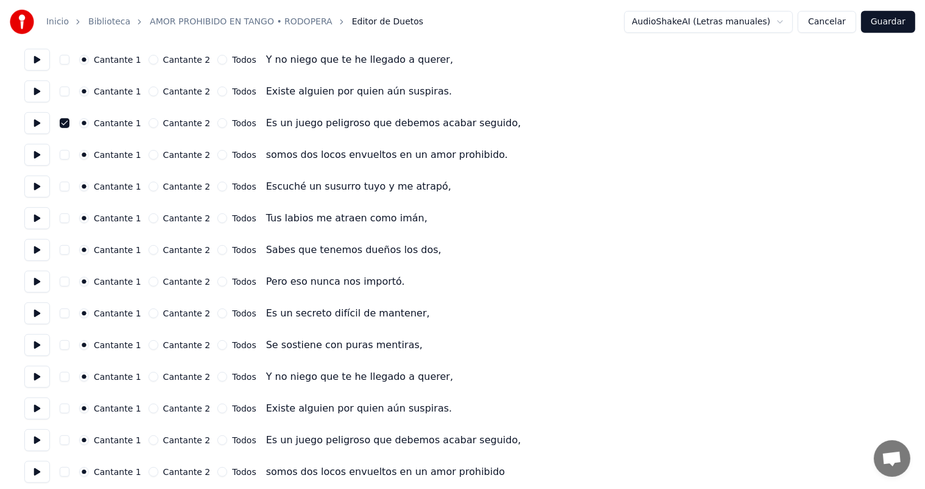
click at [64, 314] on button "button" at bounding box center [65, 313] width 10 height 10
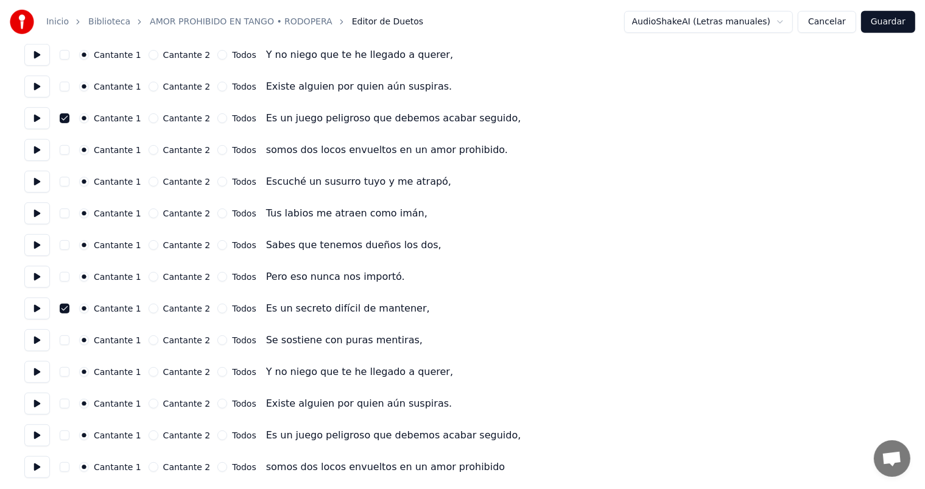
scroll to position [615, 0]
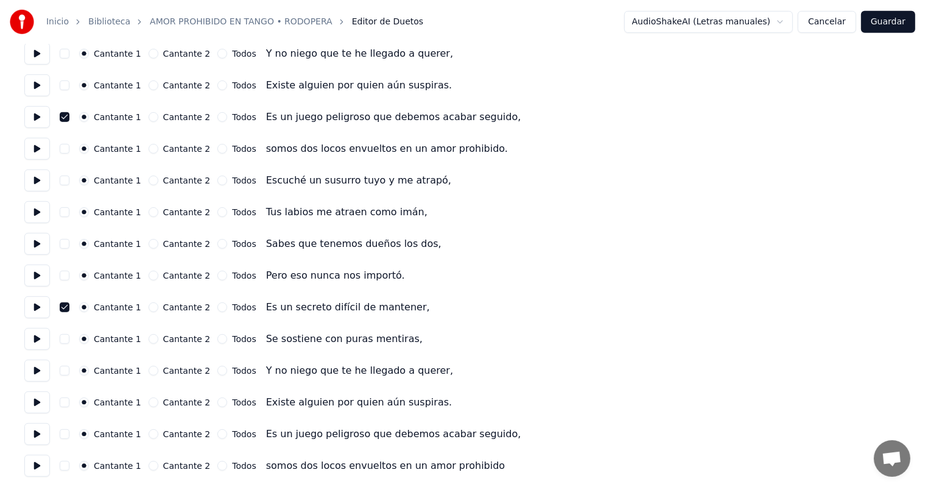
click at [63, 434] on button "button" at bounding box center [65, 434] width 10 height 10
click at [889, 20] on button "Guardar" at bounding box center [888, 22] width 54 height 22
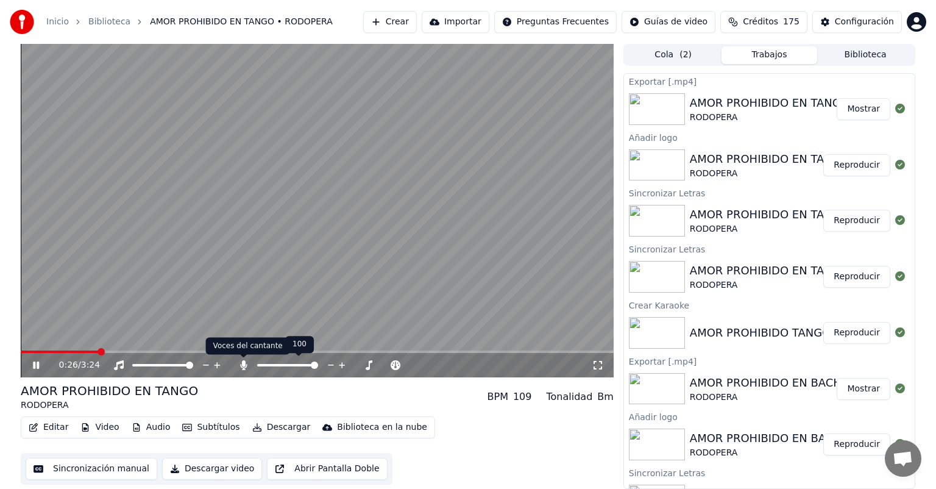
click at [242, 362] on icon at bounding box center [243, 365] width 7 height 10
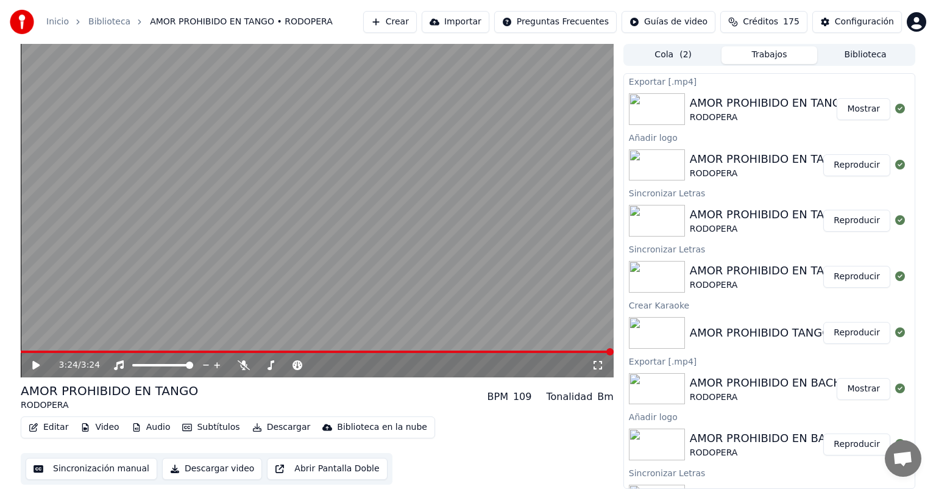
click at [199, 470] on button "Descargar video" at bounding box center [212, 468] width 100 height 22
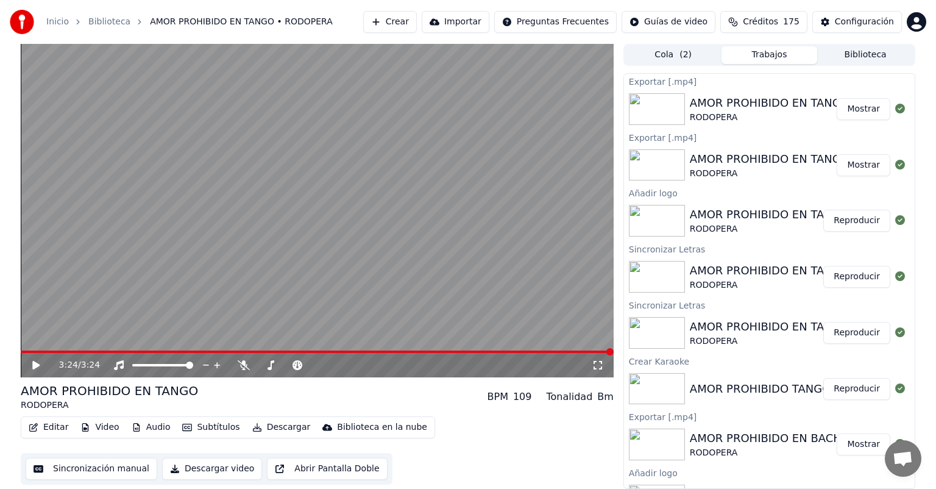
click at [852, 110] on button "Mostrar" at bounding box center [863, 109] width 54 height 22
